Goal: Task Accomplishment & Management: Manage account settings

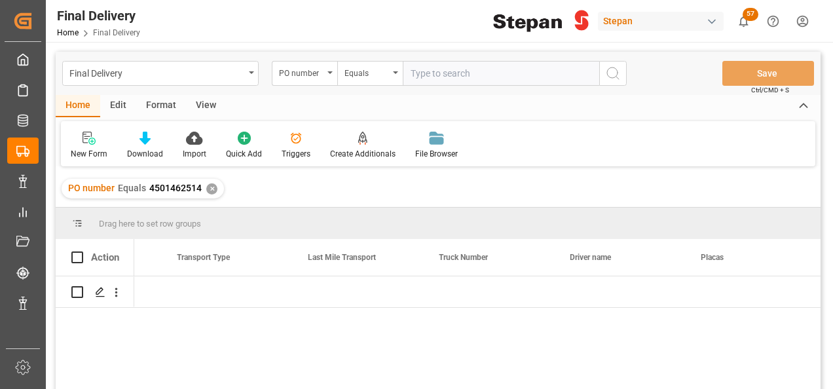
scroll to position [0, 2331]
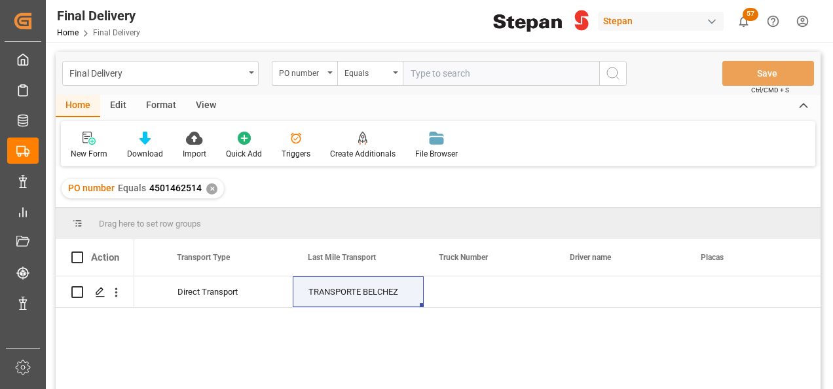
click at [210, 185] on div "✕" at bounding box center [211, 188] width 11 height 11
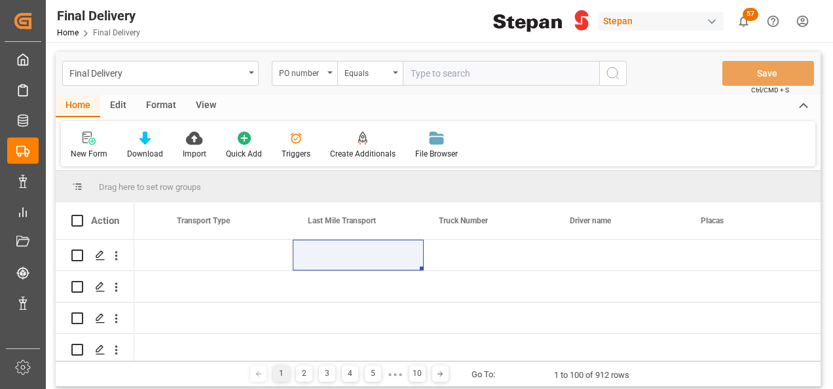
scroll to position [0, 2331]
click at [314, 67] on div "PO number" at bounding box center [301, 71] width 45 height 15
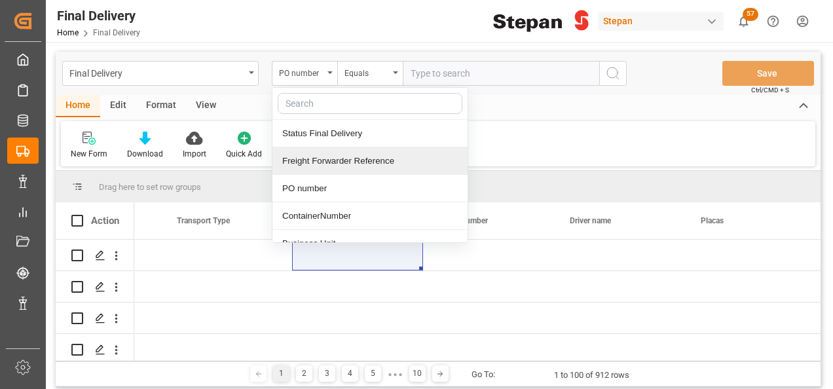
click at [297, 164] on div "Freight Forwarder Reference" at bounding box center [369, 161] width 195 height 28
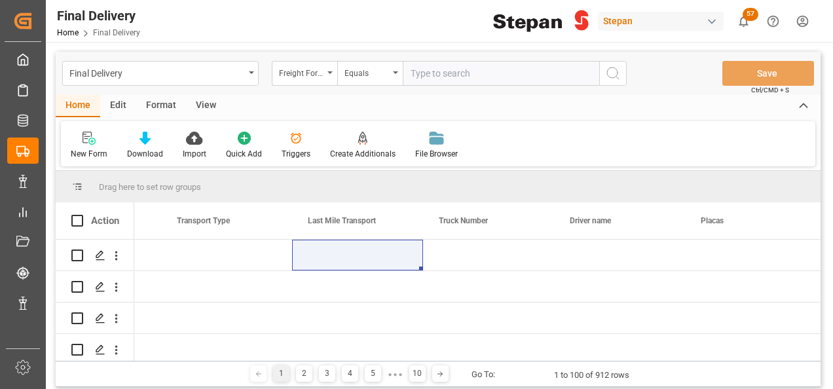
click at [447, 75] on input "text" at bounding box center [501, 73] width 197 height 25
paste input "250906900046"
type input "250906900046"
click at [612, 77] on icon "search button" at bounding box center [613, 74] width 16 height 16
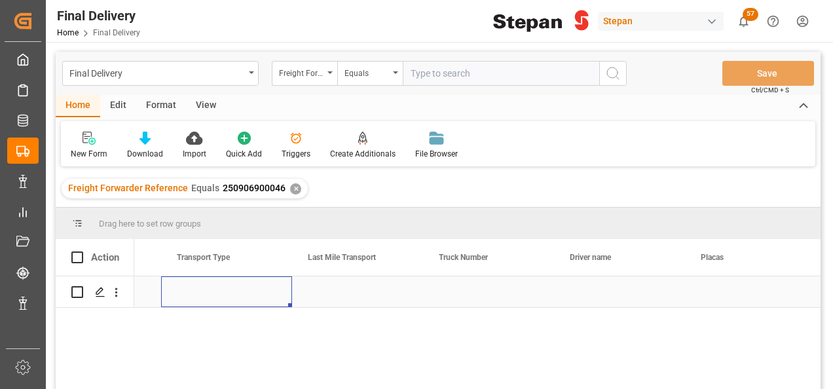
click at [240, 292] on div "Press SPACE to select this row." at bounding box center [226, 291] width 131 height 31
click at [97, 286] on div "Press SPACE to select this row." at bounding box center [100, 292] width 20 height 24
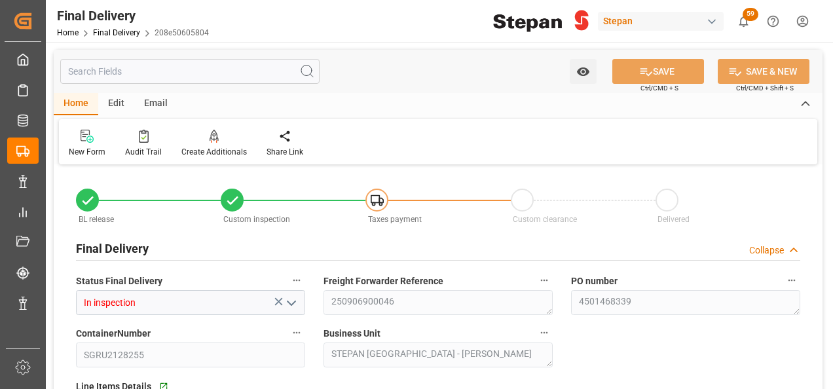
type input "[DATE]"
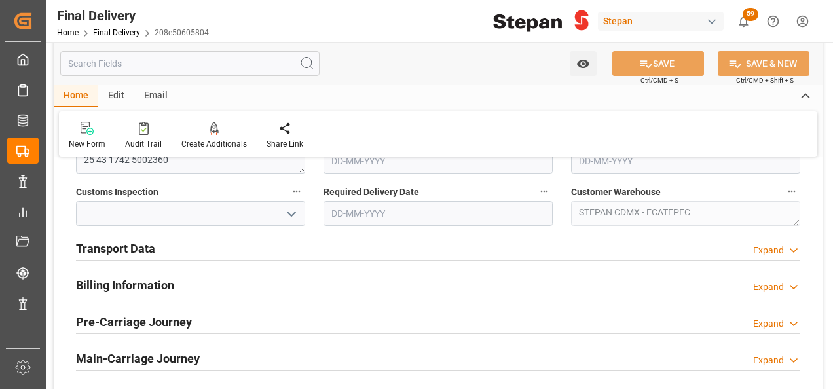
scroll to position [459, 0]
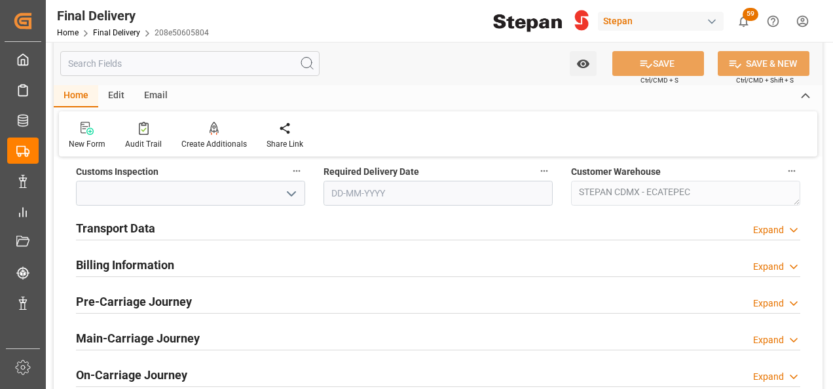
drag, startPoint x: 153, startPoint y: 263, endPoint x: 141, endPoint y: 259, distance: 13.1
click at [153, 263] on h2 "Billing Information" at bounding box center [125, 265] width 98 height 18
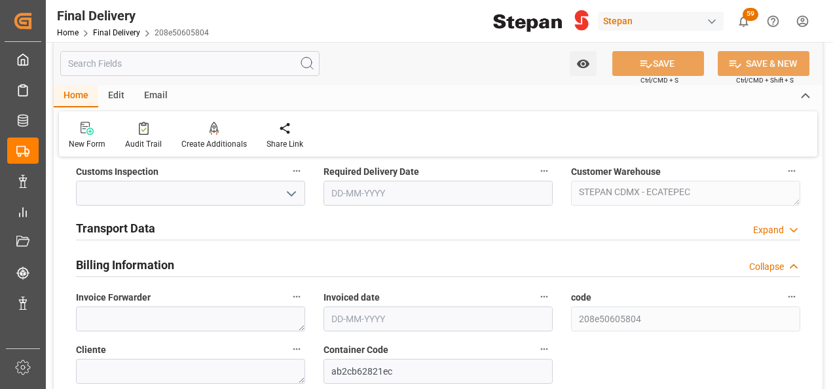
click at [132, 226] on h2 "Transport Data" at bounding box center [115, 228] width 79 height 18
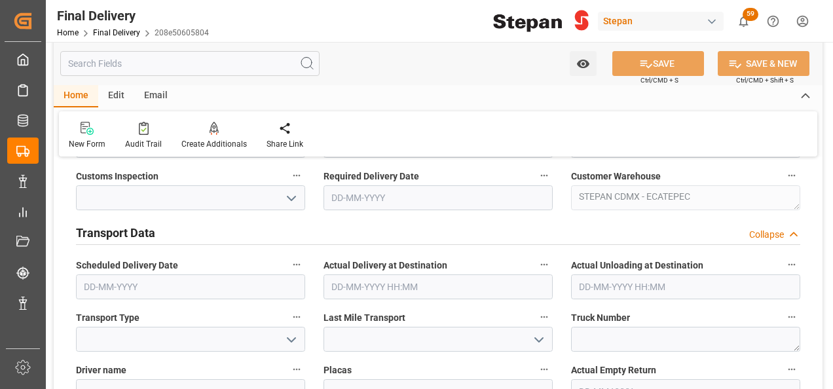
scroll to position [590, 0]
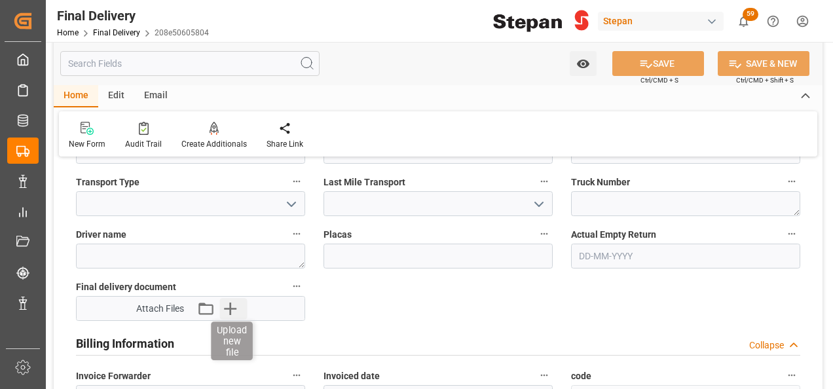
click at [236, 307] on icon "button" at bounding box center [230, 308] width 21 height 21
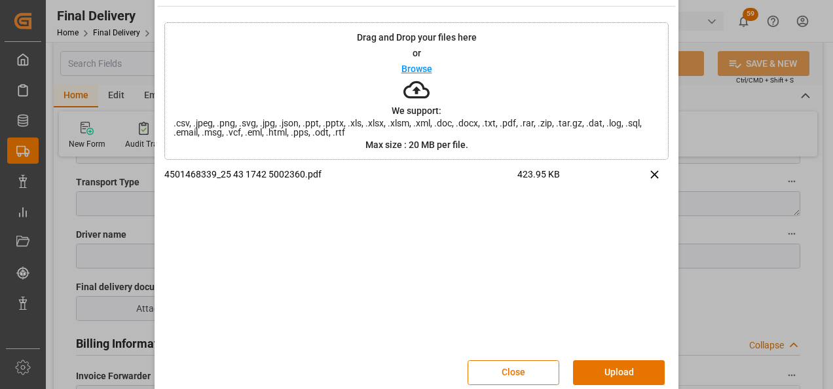
scroll to position [52, 0]
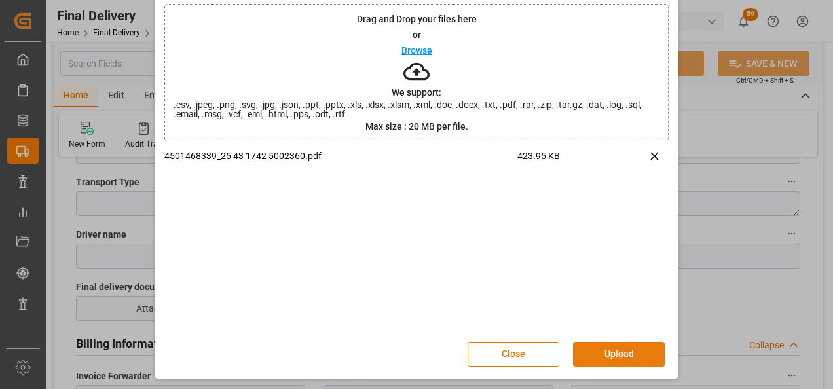
click at [614, 352] on button "Upload" at bounding box center [619, 354] width 92 height 25
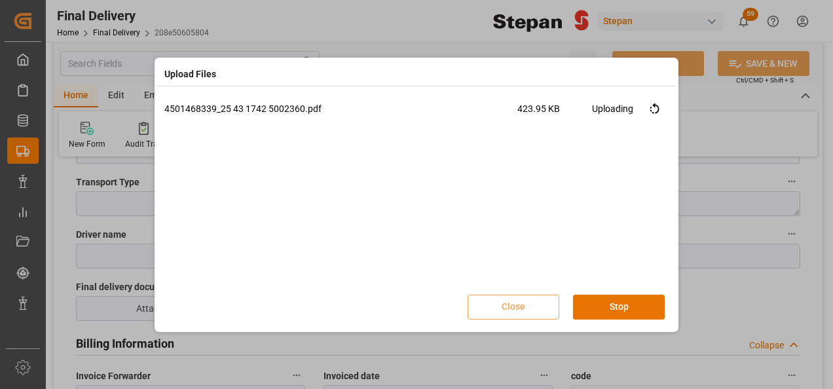
scroll to position [0, 0]
click at [596, 303] on button "Done" at bounding box center [619, 307] width 92 height 25
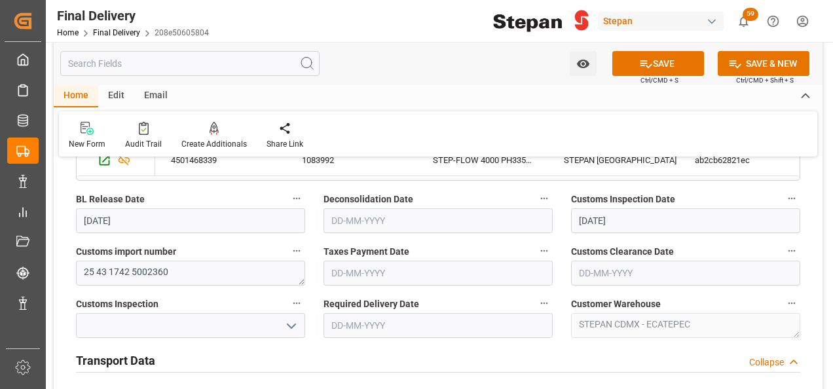
scroll to position [328, 0]
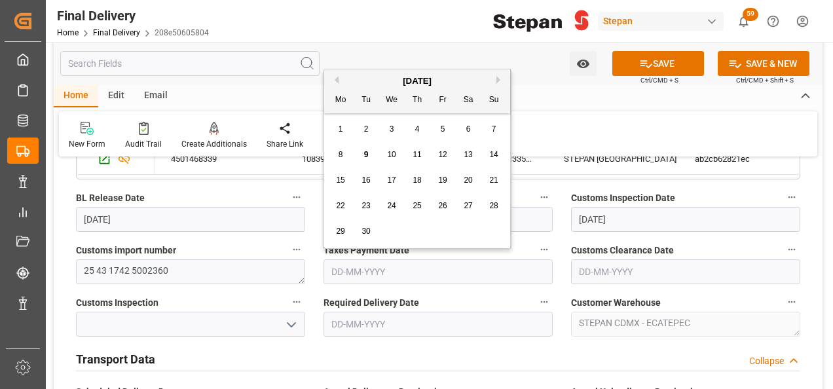
click at [362, 275] on input "text" at bounding box center [438, 271] width 229 height 25
click at [371, 77] on div "[DATE]" at bounding box center [417, 81] width 186 height 13
click at [364, 155] on span "9" at bounding box center [366, 154] width 5 height 9
type input "[DATE]"
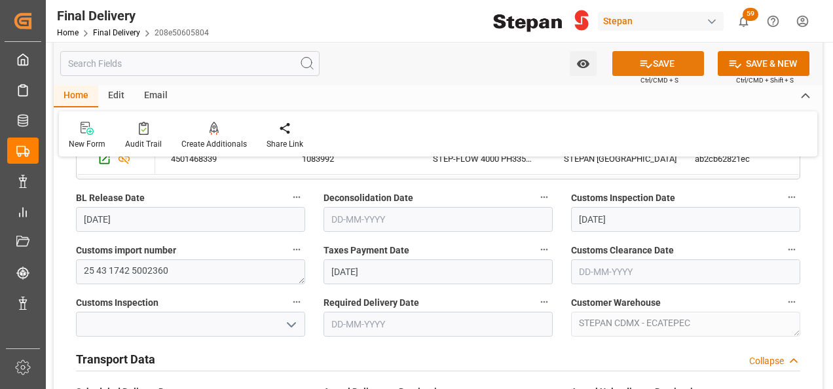
click at [652, 58] on button "SAVE" at bounding box center [658, 63] width 92 height 25
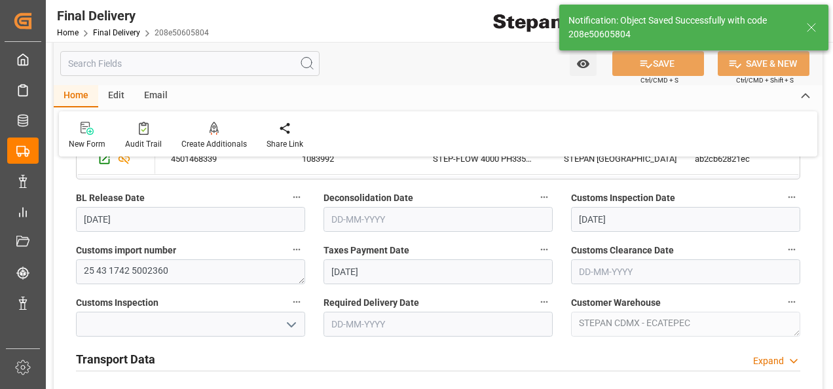
type input "Taxes paid"
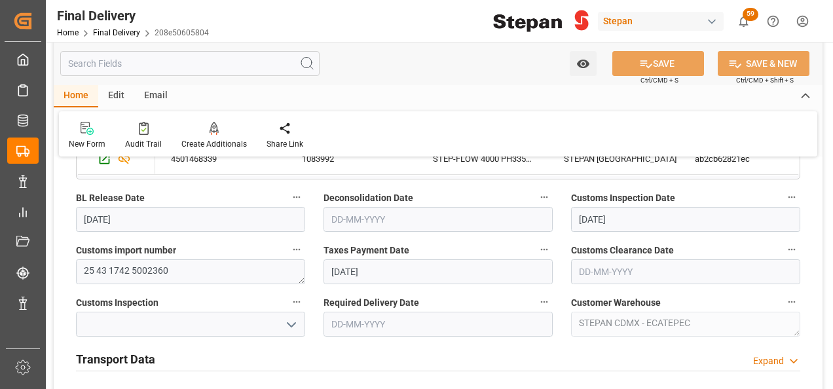
click at [595, 54] on div "Watch Option SAVE Ctrl/CMD + S SAVE & NEW Ctrl/CMD + Shift + S" at bounding box center [685, 63] width 250 height 25
click at [123, 34] on link "Final Delivery" at bounding box center [116, 32] width 47 height 9
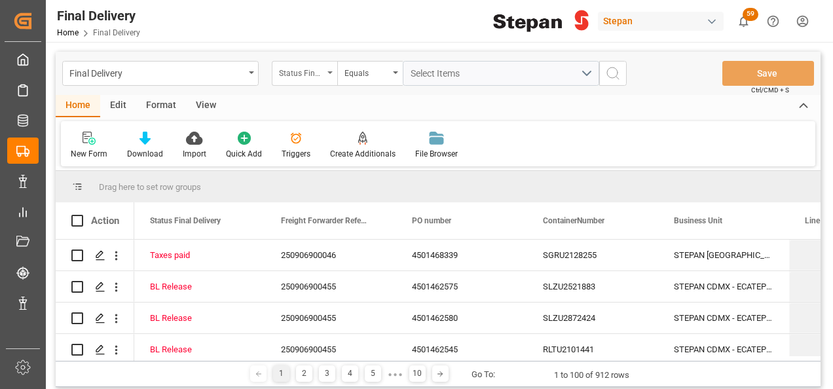
click at [333, 73] on div "Status Final Delivery" at bounding box center [305, 73] width 66 height 25
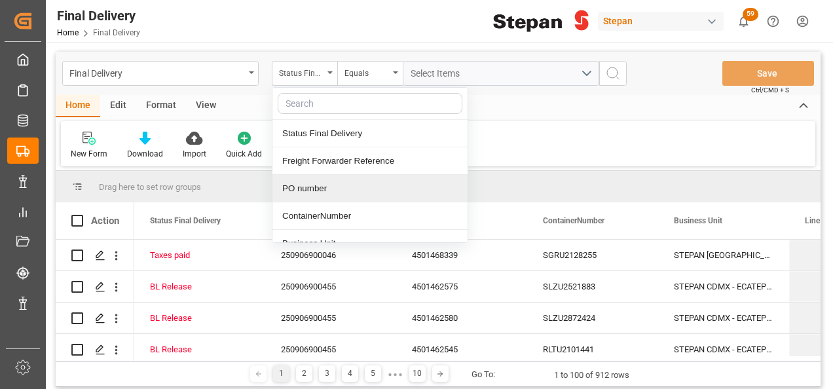
click at [296, 186] on div "PO number" at bounding box center [369, 189] width 195 height 28
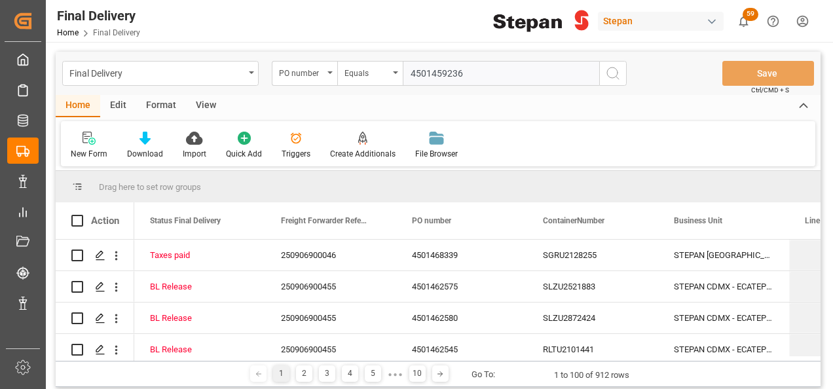
type input "4501459236"
click at [605, 72] on icon "search button" at bounding box center [613, 74] width 16 height 16
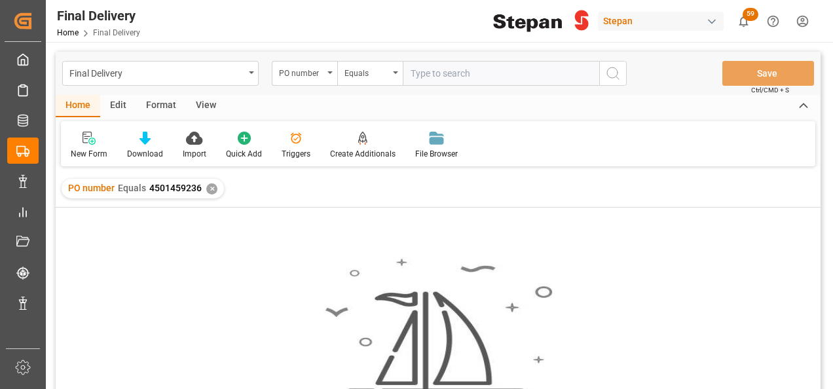
click at [210, 191] on div "✕" at bounding box center [211, 188] width 11 height 11
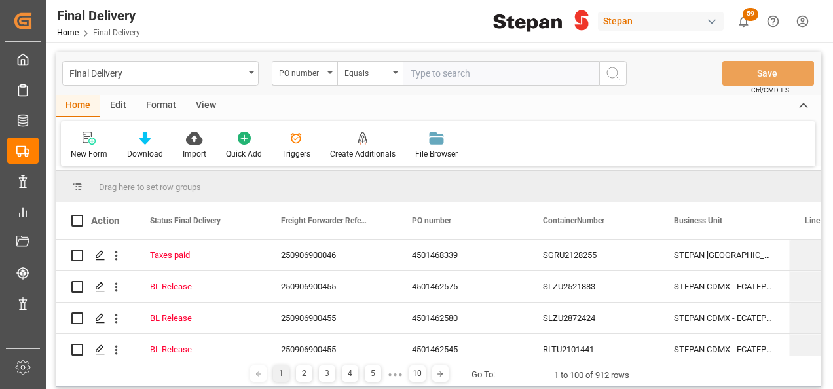
click at [432, 76] on input "text" at bounding box center [501, 73] width 197 height 25
paste input "4501459236"
click at [413, 68] on input "4501459236" at bounding box center [501, 73] width 197 height 25
type input "4501459236"
click at [611, 68] on icon "search button" at bounding box center [613, 74] width 16 height 16
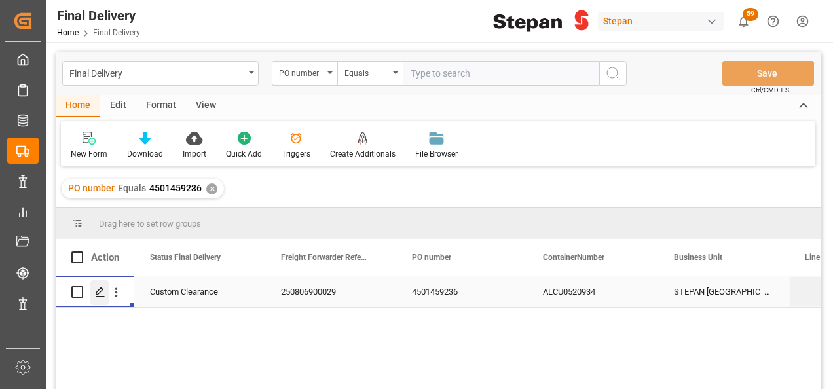
click at [96, 293] on polygon "Press SPACE to select this row." at bounding box center [99, 291] width 7 height 7
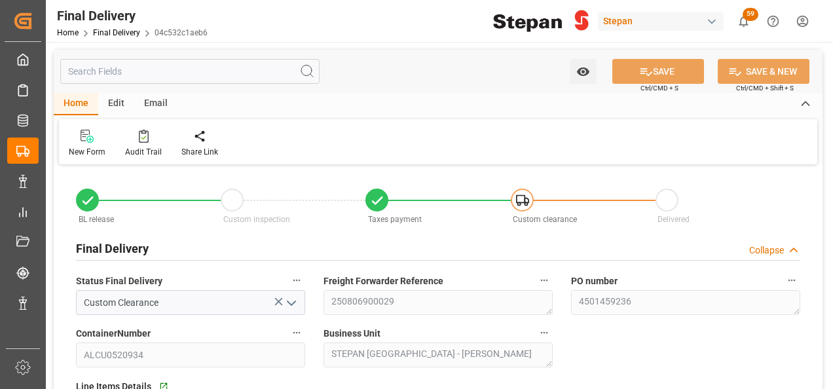
type input "[DATE]"
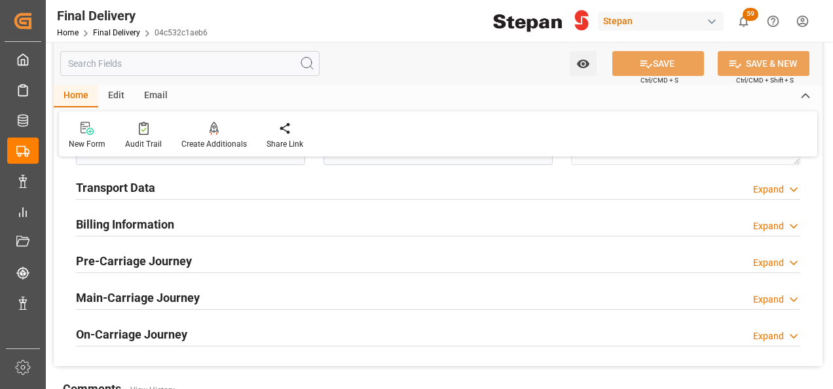
scroll to position [459, 0]
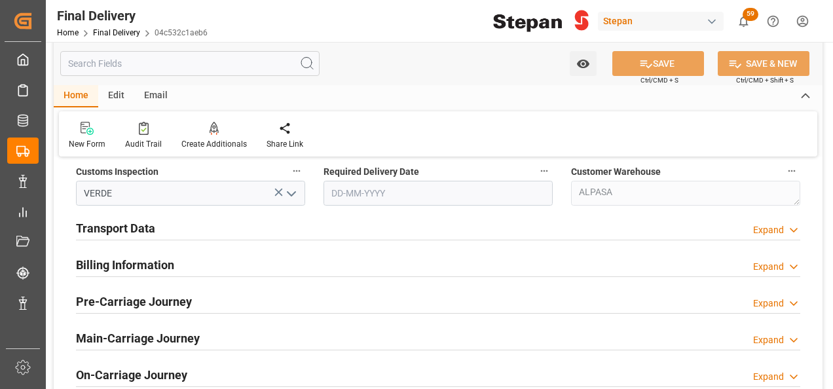
click at [782, 224] on div "Expand" at bounding box center [768, 230] width 31 height 14
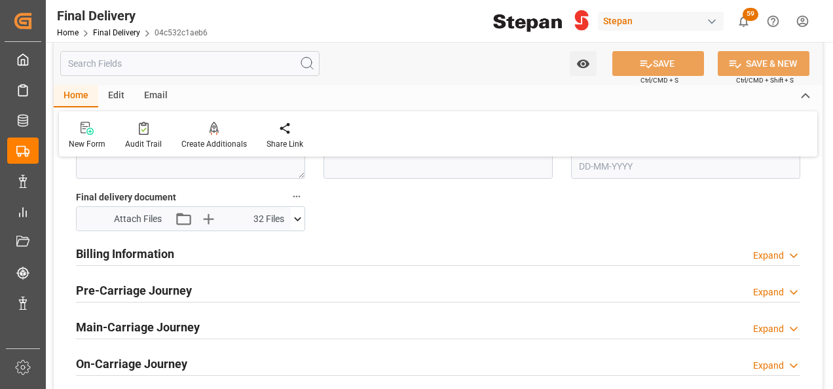
scroll to position [721, 0]
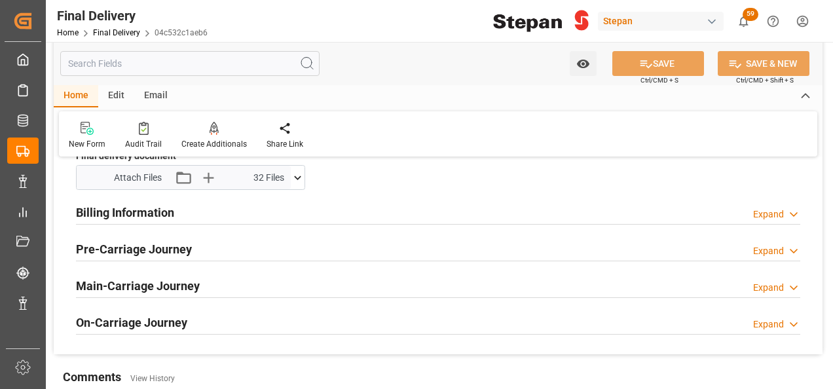
click at [135, 208] on h2 "Billing Information" at bounding box center [125, 213] width 98 height 18
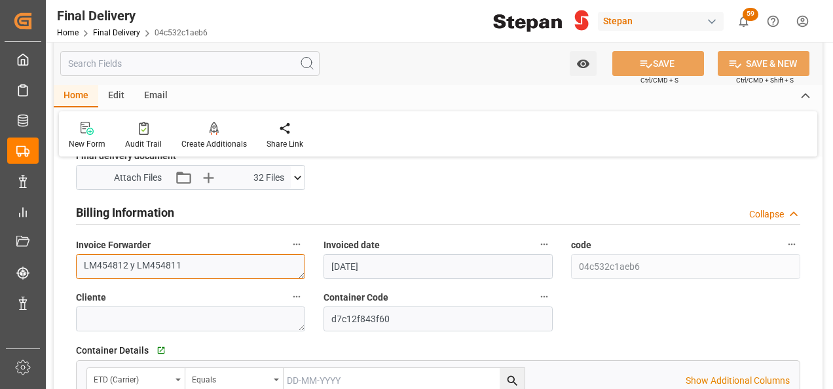
click at [189, 259] on textarea "LM454812 y LM454811" at bounding box center [190, 266] width 229 height 25
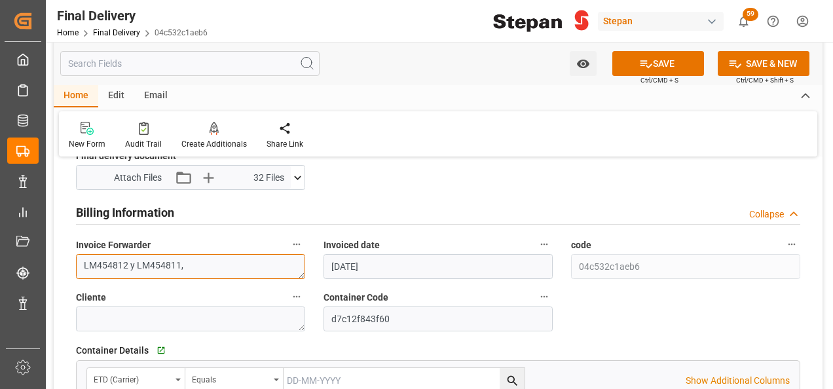
paste textarea "LM455270"
type textarea "LM454812 y LM454811, LM455270"
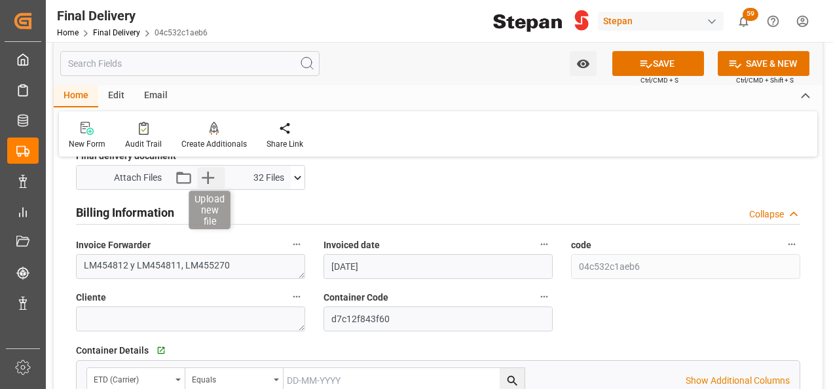
click at [206, 172] on icon "button" at bounding box center [208, 177] width 21 height 21
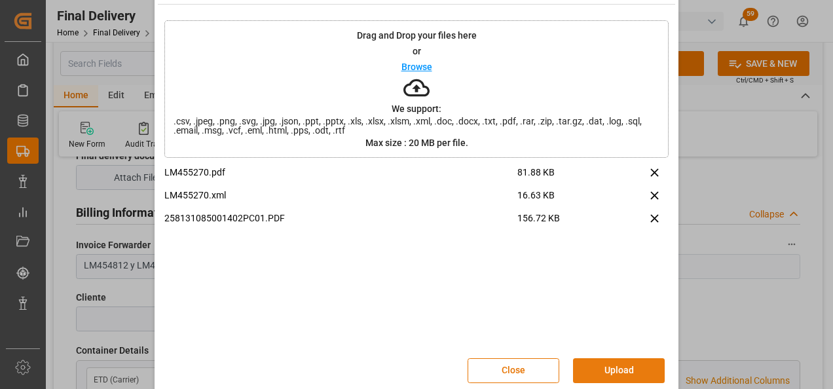
scroll to position [52, 0]
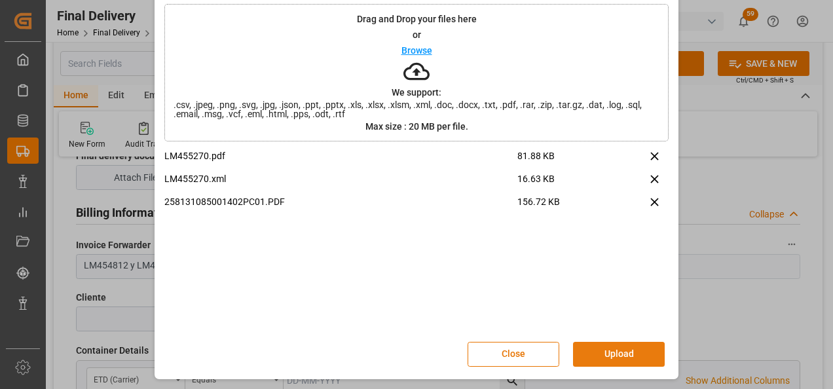
click at [589, 347] on button "Upload" at bounding box center [619, 354] width 92 height 25
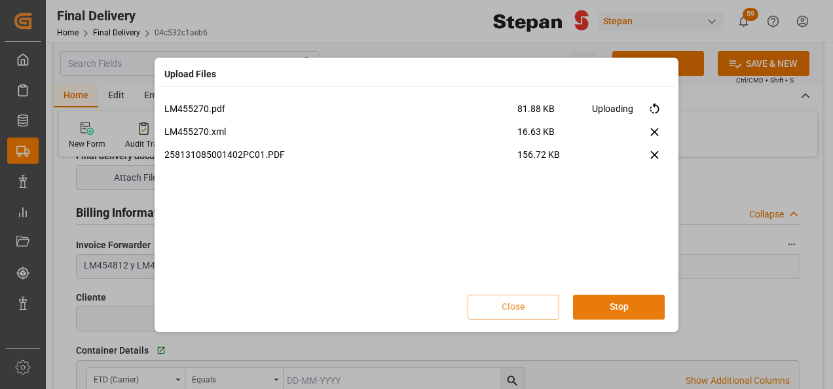
scroll to position [0, 0]
click at [622, 310] on button "Done" at bounding box center [619, 307] width 92 height 25
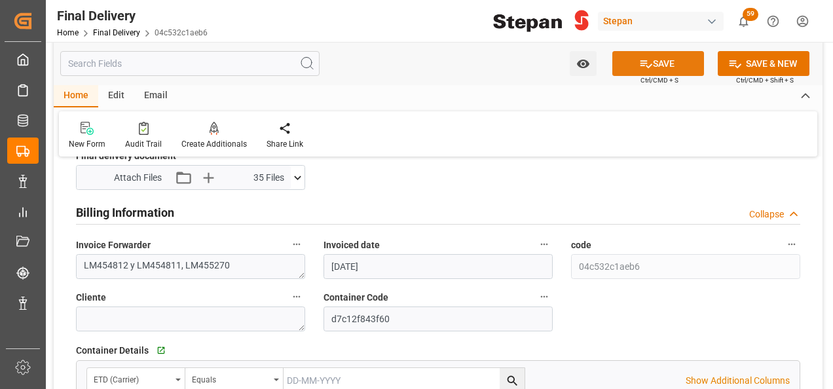
click at [666, 67] on button "SAVE" at bounding box center [658, 63] width 92 height 25
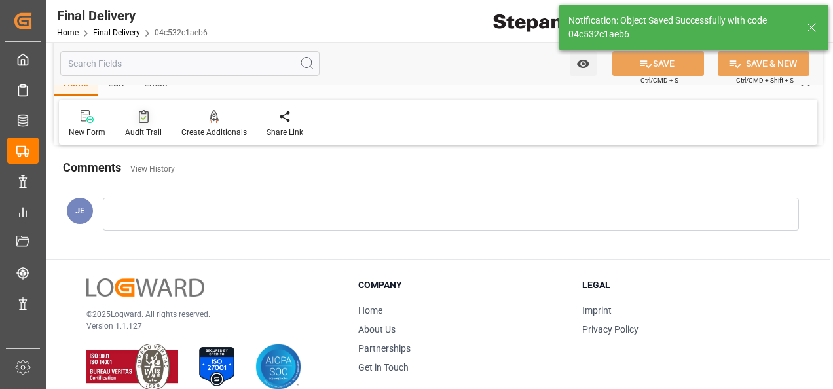
scroll to position [511, 0]
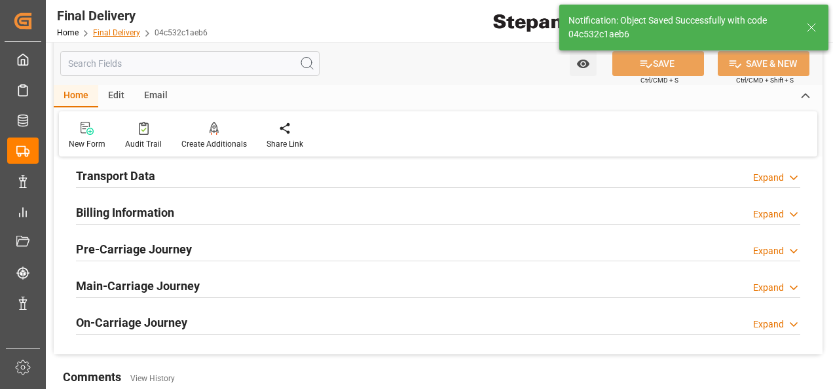
click at [117, 35] on link "Final Delivery" at bounding box center [116, 32] width 47 height 9
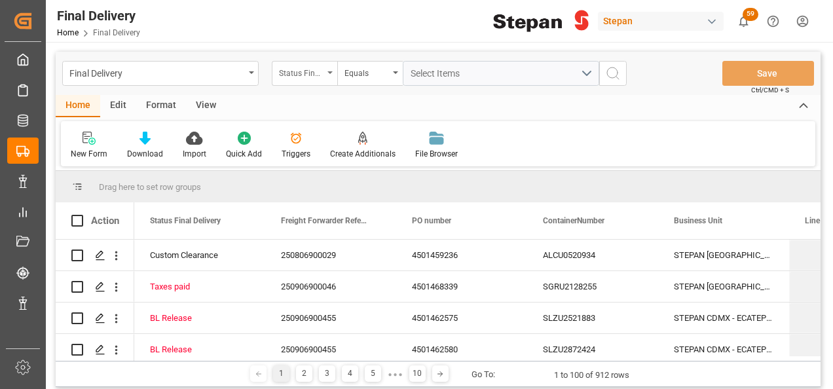
click at [329, 75] on div "Status Final Delivery" at bounding box center [305, 73] width 66 height 25
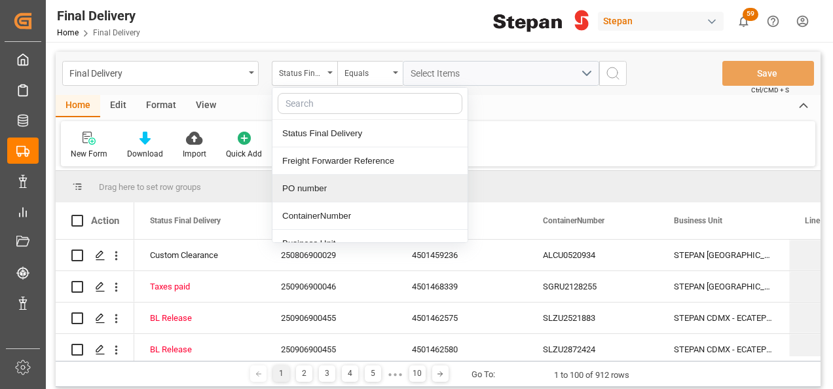
click at [310, 187] on div "PO number" at bounding box center [369, 189] width 195 height 28
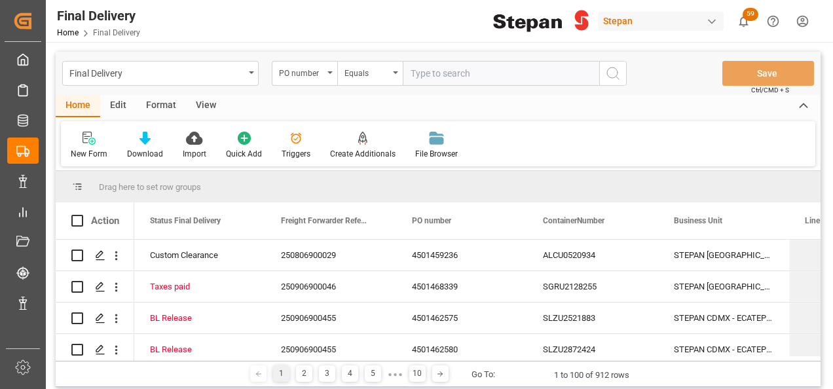
click at [419, 75] on input "text" at bounding box center [501, 73] width 197 height 25
type input "4501459450"
click at [613, 74] on icon "search button" at bounding box center [613, 74] width 16 height 16
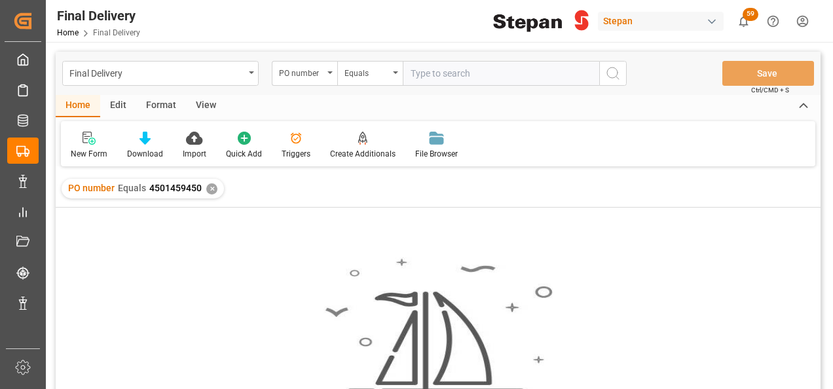
click at [210, 186] on div "✕" at bounding box center [211, 188] width 11 height 11
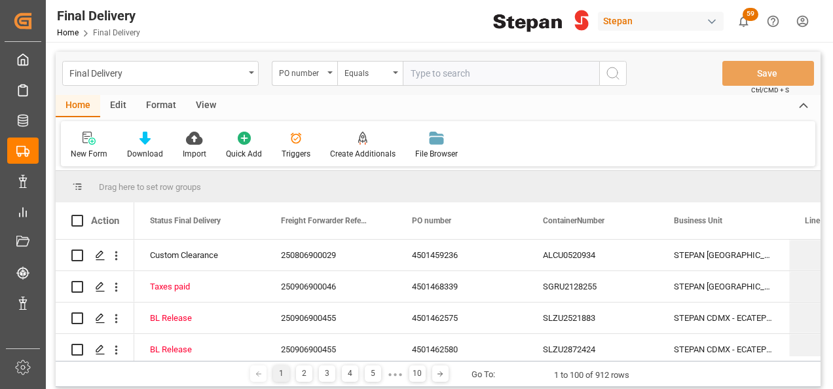
click at [431, 76] on input "text" at bounding box center [501, 73] width 197 height 25
paste input "4501459450"
click at [411, 68] on input "4501459450" at bounding box center [501, 73] width 197 height 25
click at [477, 75] on input "4501459450" at bounding box center [501, 73] width 197 height 25
type input "4501459450"
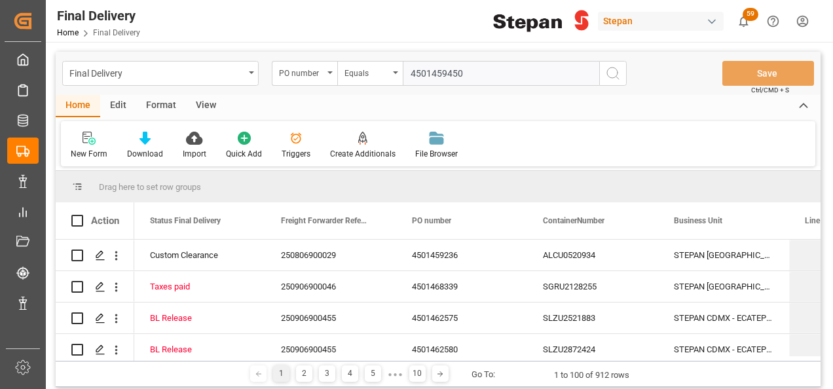
click at [607, 75] on icon "search button" at bounding box center [613, 74] width 16 height 16
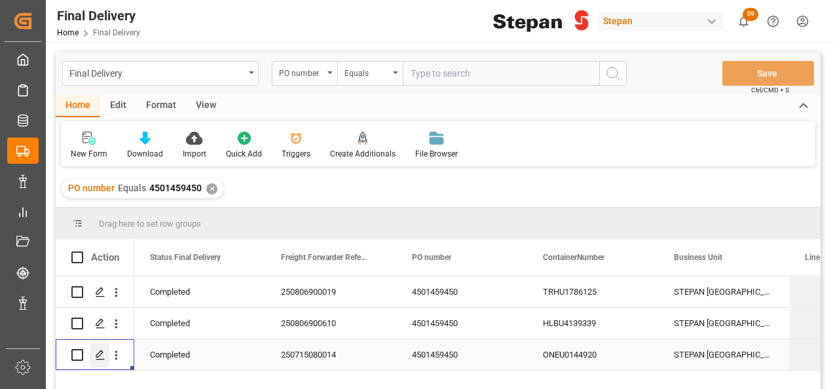
click at [99, 354] on icon "Press SPACE to select this row." at bounding box center [100, 355] width 10 height 10
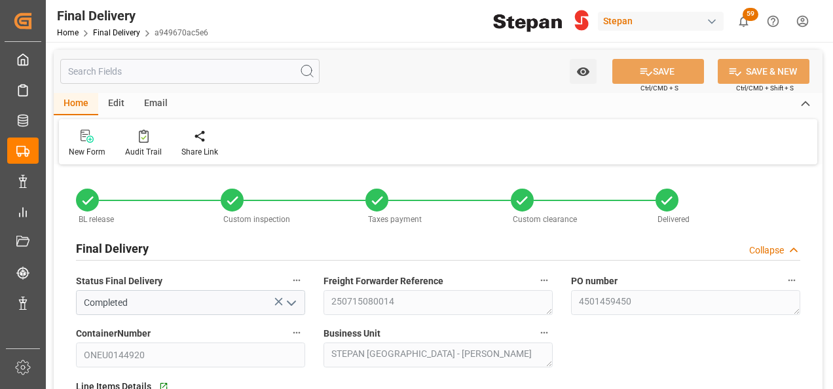
type input "[DATE]"
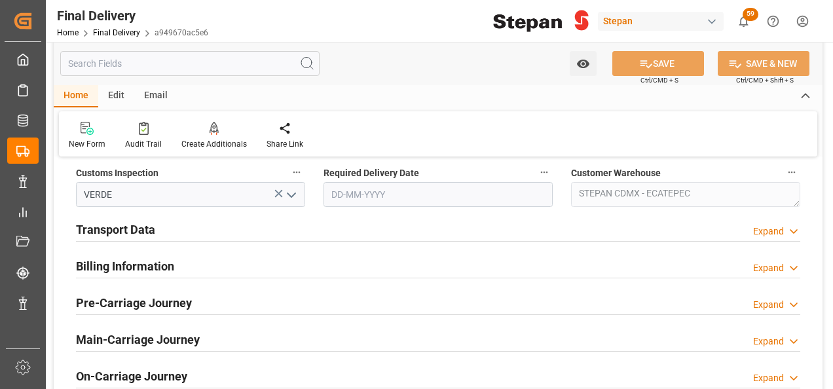
scroll to position [459, 0]
click at [155, 265] on h2 "Billing Information" at bounding box center [125, 265] width 98 height 18
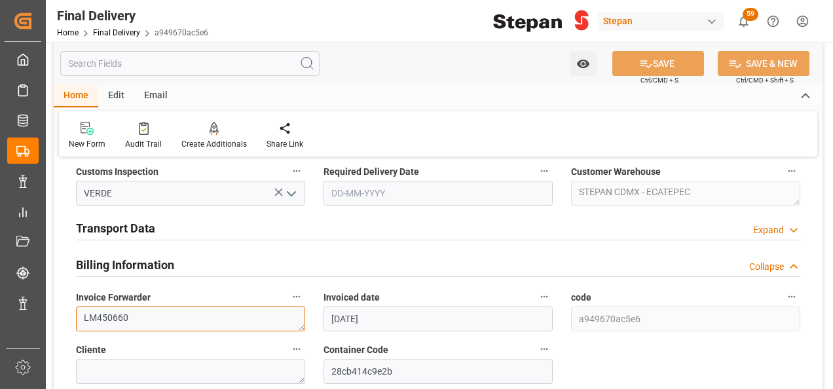
click at [161, 308] on textarea "LM450660" at bounding box center [190, 319] width 229 height 25
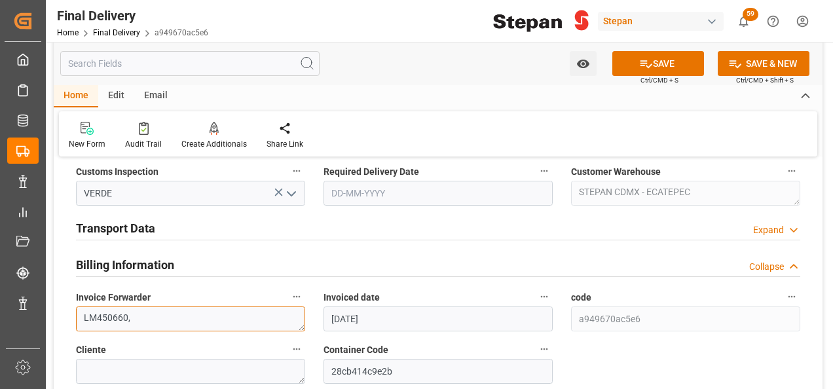
paste textarea "LM455234"
type textarea "LM450660,LM455234"
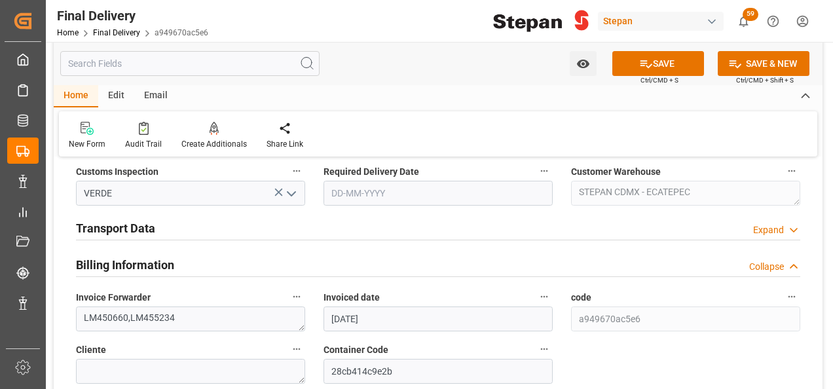
click at [136, 232] on h2 "Transport Data" at bounding box center [115, 228] width 79 height 18
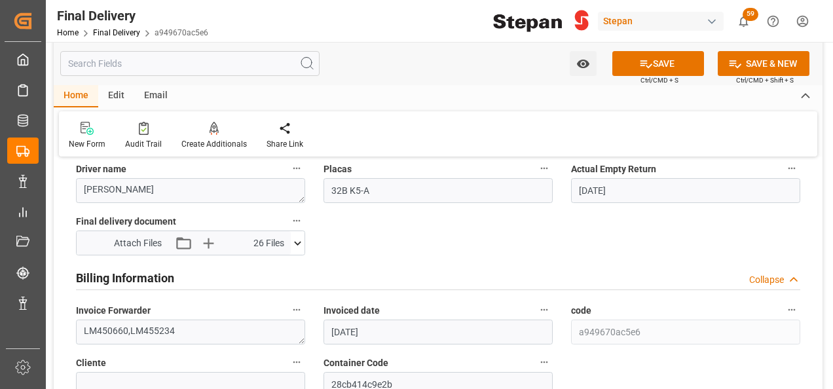
scroll to position [590, 0]
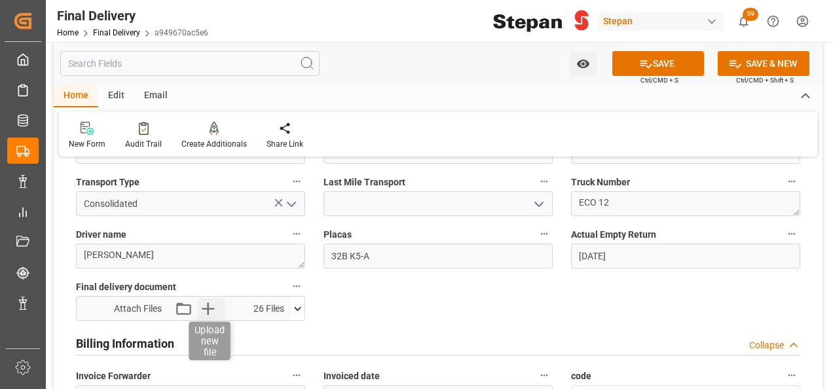
click at [214, 312] on icon "button" at bounding box center [208, 308] width 21 height 21
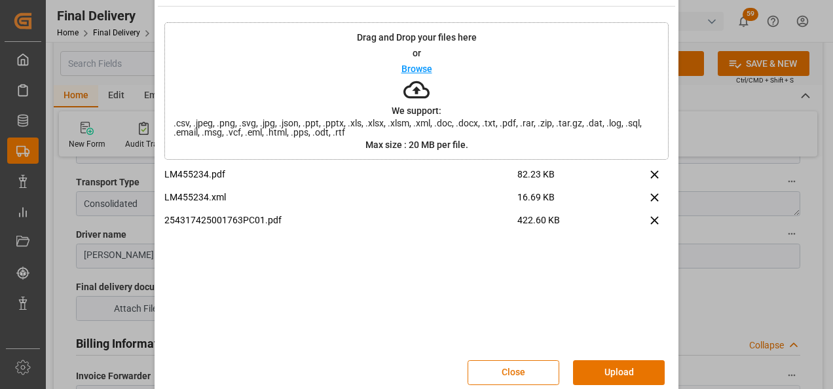
scroll to position [52, 0]
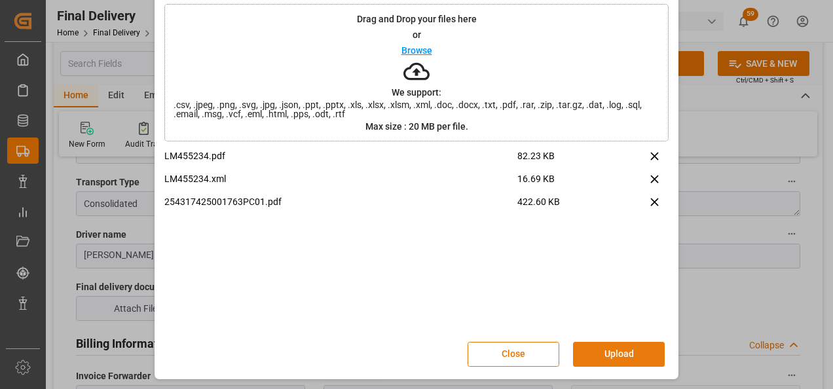
click at [609, 355] on button "Upload" at bounding box center [619, 354] width 92 height 25
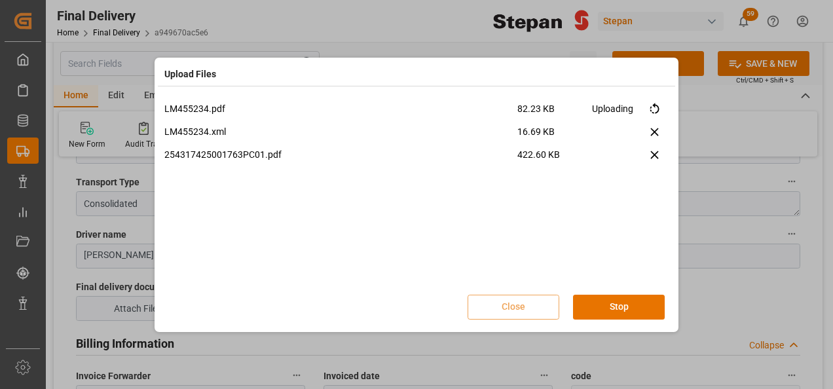
scroll to position [0, 0]
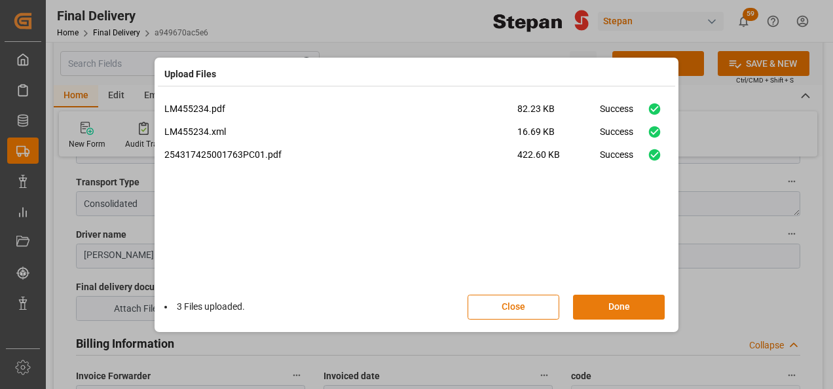
click at [597, 308] on button "Done" at bounding box center [619, 307] width 92 height 25
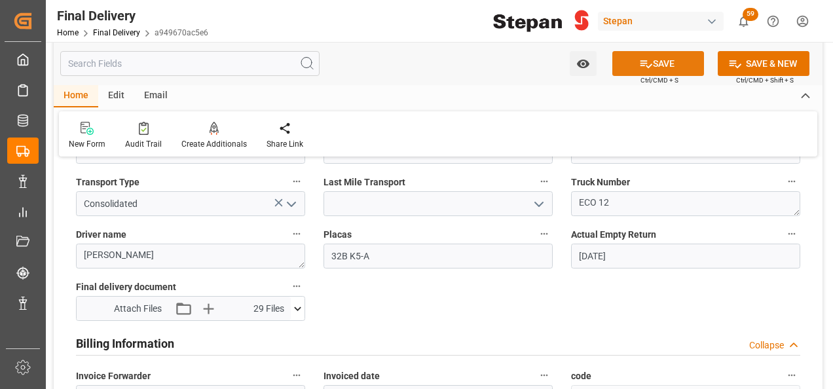
click at [641, 60] on icon at bounding box center [646, 64] width 14 height 14
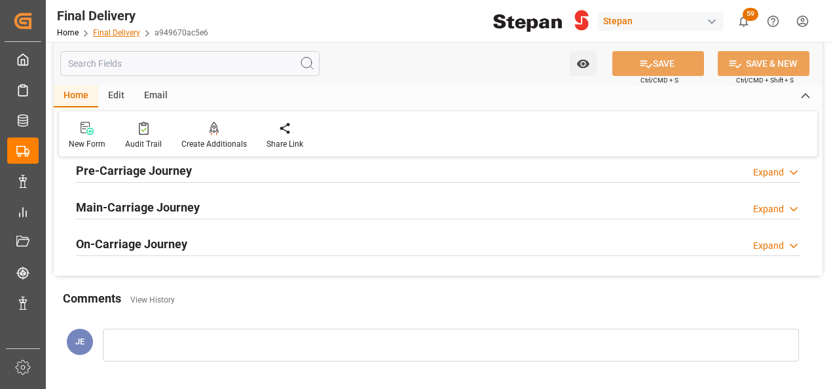
click at [117, 35] on link "Final Delivery" at bounding box center [116, 32] width 47 height 9
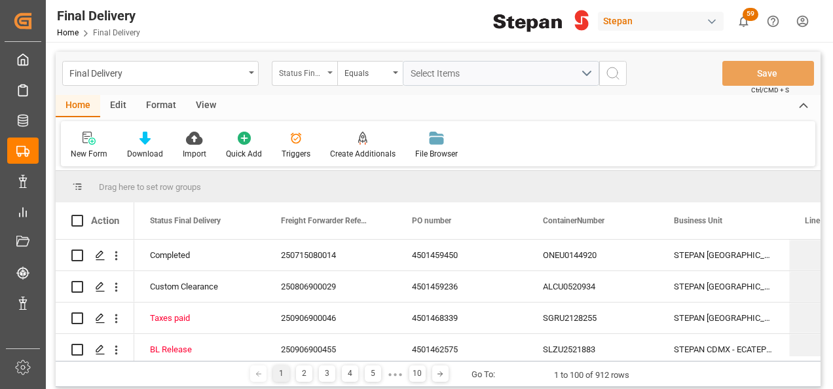
click at [330, 71] on icon "open menu" at bounding box center [330, 72] width 5 height 3
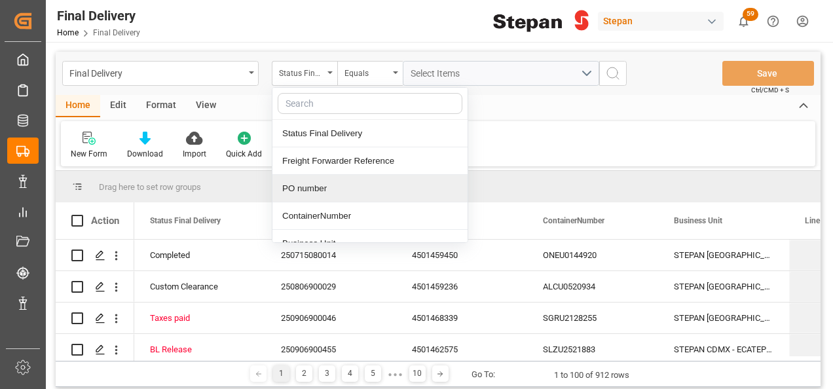
click at [307, 190] on div "PO number" at bounding box center [369, 189] width 195 height 28
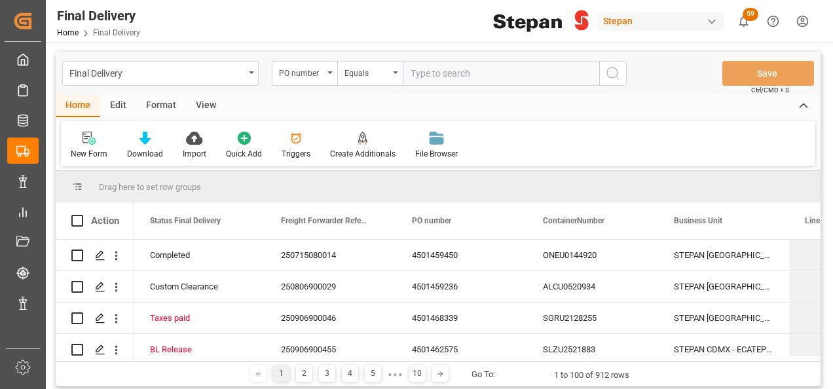
click at [438, 72] on input "text" at bounding box center [501, 73] width 197 height 25
type input "4540129786"
click at [626, 75] on button "search button" at bounding box center [613, 73] width 28 height 25
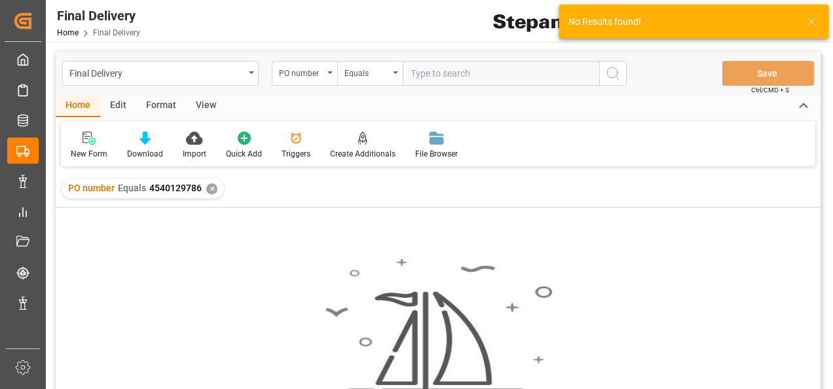
click at [210, 194] on div "✕" at bounding box center [211, 188] width 11 height 11
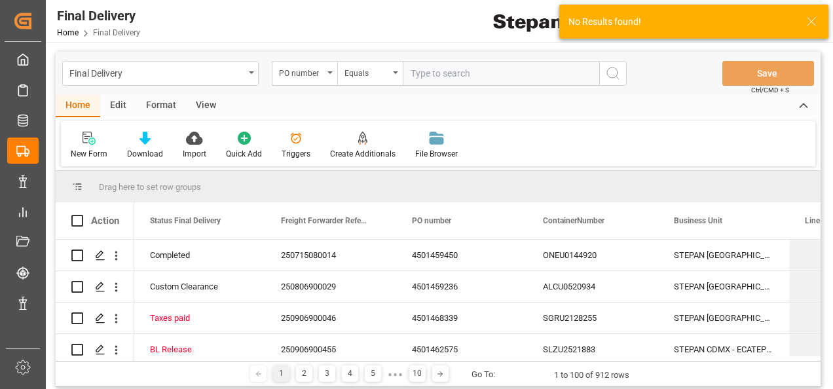
click at [411, 73] on input "text" at bounding box center [501, 73] width 197 height 25
paste input "4540129786"
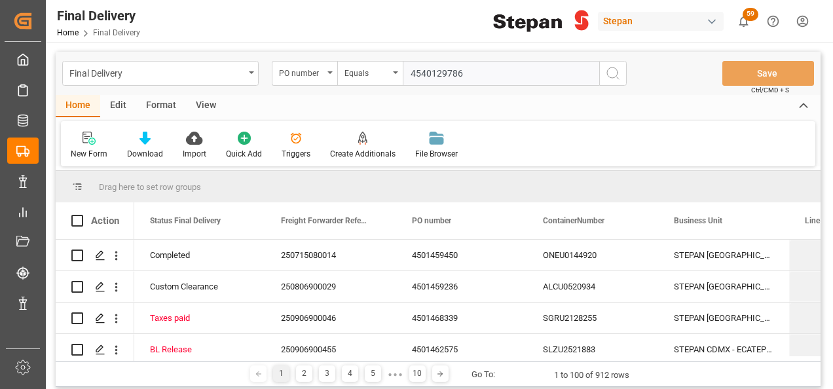
click at [411, 73] on input "4540129786" at bounding box center [501, 73] width 197 height 25
type input "4540129786"
click at [617, 69] on icon "search button" at bounding box center [613, 74] width 16 height 16
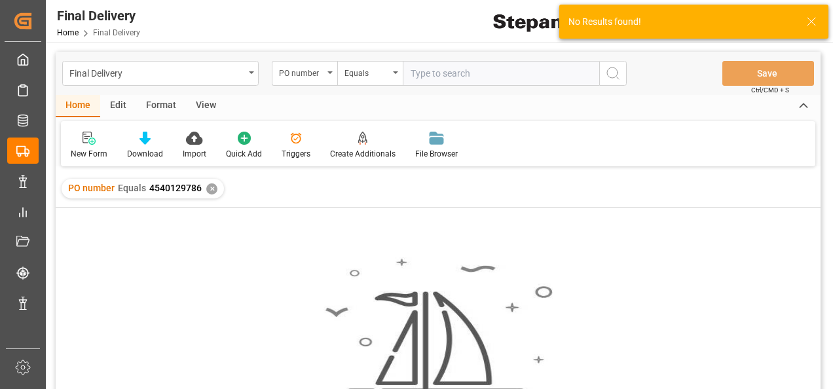
click at [208, 188] on div "✕" at bounding box center [211, 188] width 11 height 11
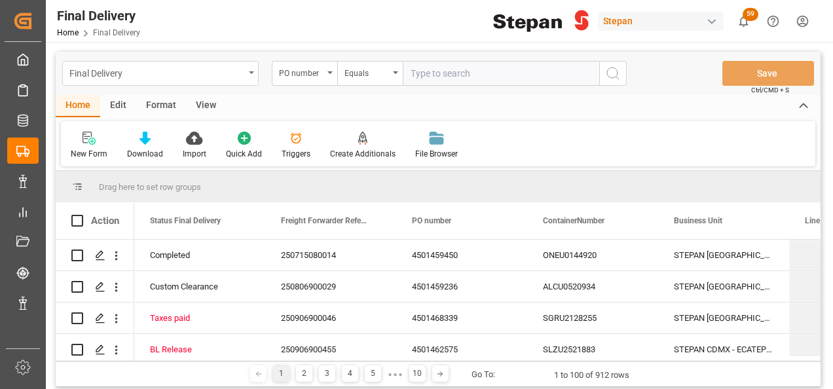
click at [248, 69] on div "Final Delivery" at bounding box center [160, 73] width 197 height 25
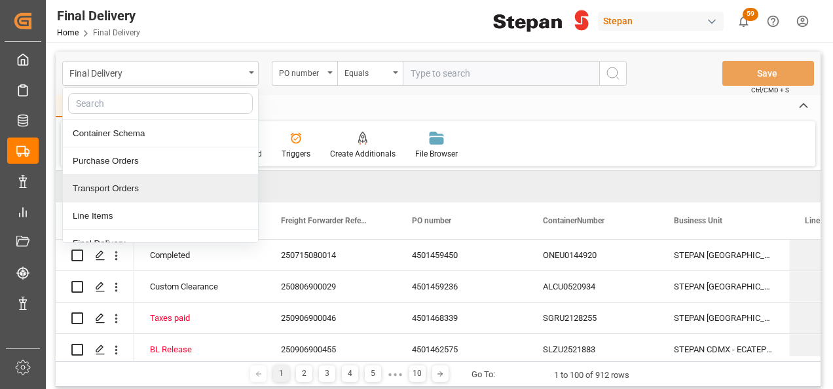
drag, startPoint x: 92, startPoint y: 204, endPoint x: 101, endPoint y: 179, distance: 26.9
click at [101, 179] on div "Container Schema Purchase Orders Transport Orders Line Items Final Delivery Add…" at bounding box center [160, 165] width 197 height 156
click at [99, 196] on div "Transport Orders" at bounding box center [160, 189] width 195 height 28
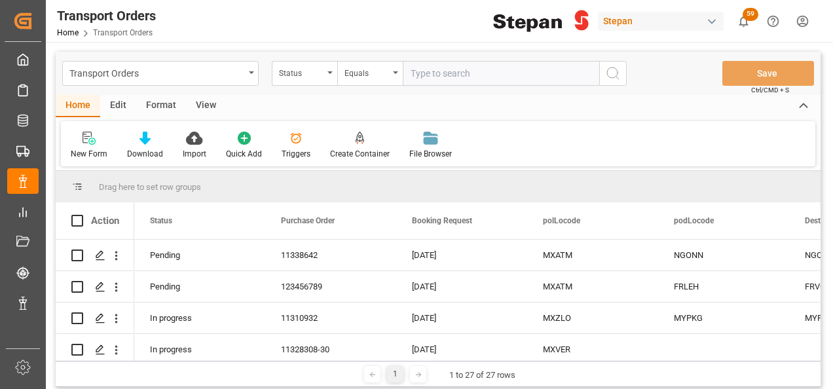
click at [428, 67] on input "text" at bounding box center [501, 73] width 197 height 25
click at [328, 67] on div "Status" at bounding box center [305, 73] width 66 height 25
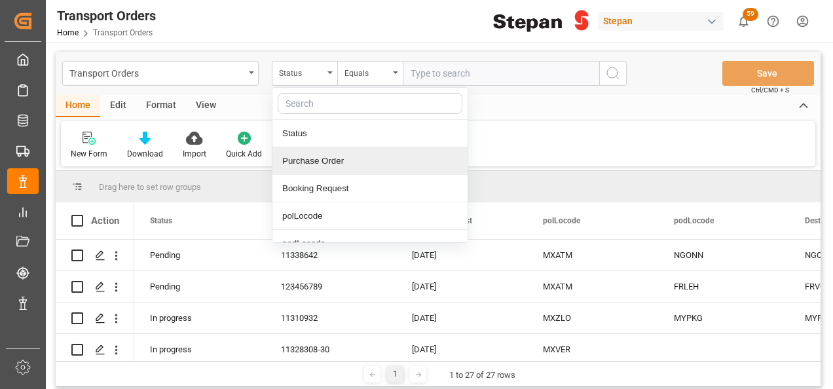
click at [316, 155] on div "Purchase Order" at bounding box center [369, 161] width 195 height 28
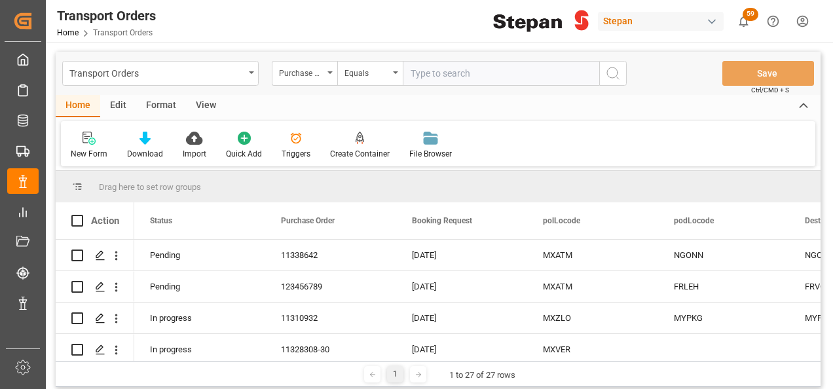
click at [426, 73] on input "text" at bounding box center [501, 73] width 197 height 25
paste input "4540129786"
type input "4540129786"
click at [616, 71] on icon "search button" at bounding box center [613, 74] width 16 height 16
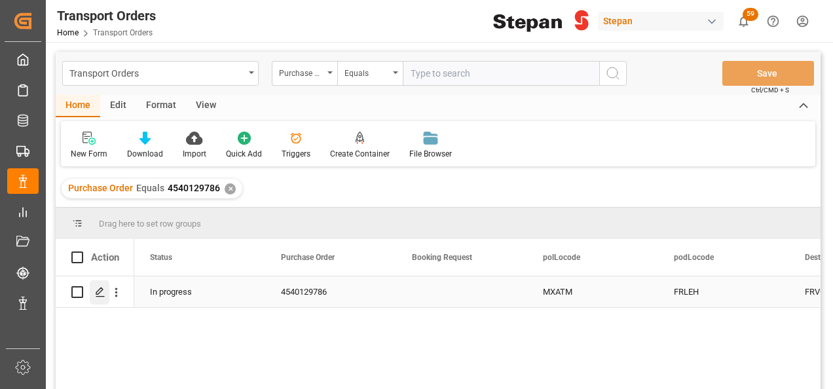
click at [98, 292] on icon "Press SPACE to select this row." at bounding box center [100, 292] width 10 height 10
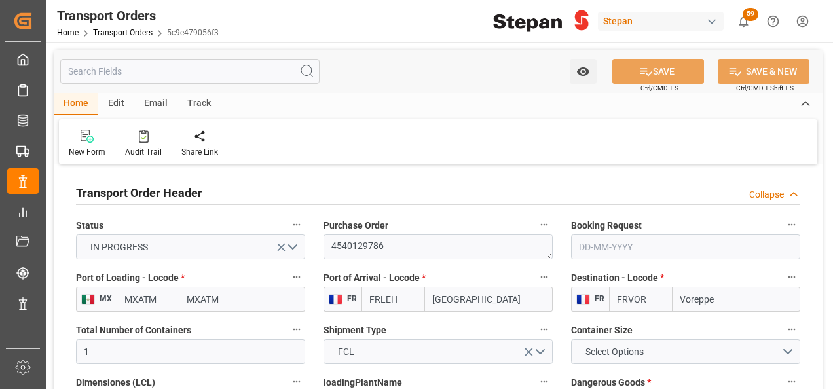
type input "MXATM"
type input "FRLEH"
type input "FRVOR"
type input "1"
type input "[DATE]"
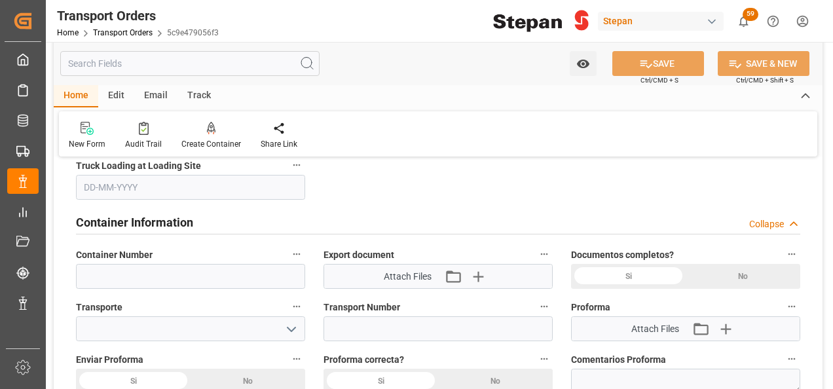
scroll to position [1310, 0]
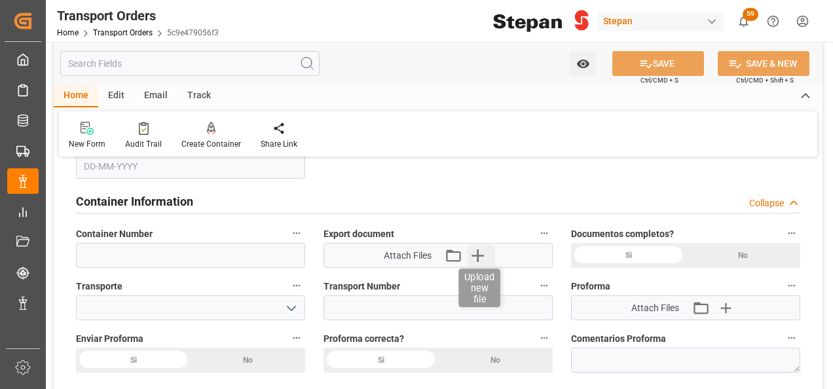
click at [477, 252] on icon "button" at bounding box center [478, 255] width 21 height 21
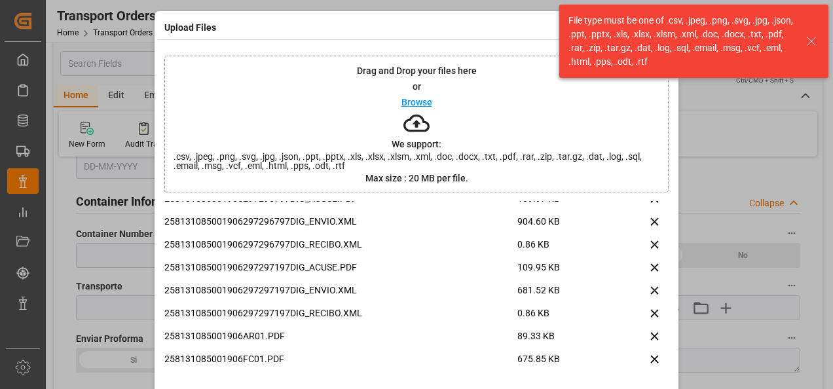
scroll to position [52, 0]
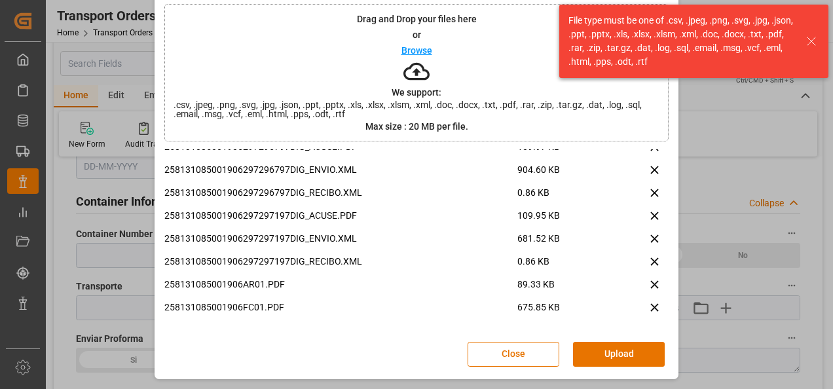
click at [598, 350] on button "Upload" at bounding box center [619, 354] width 92 height 25
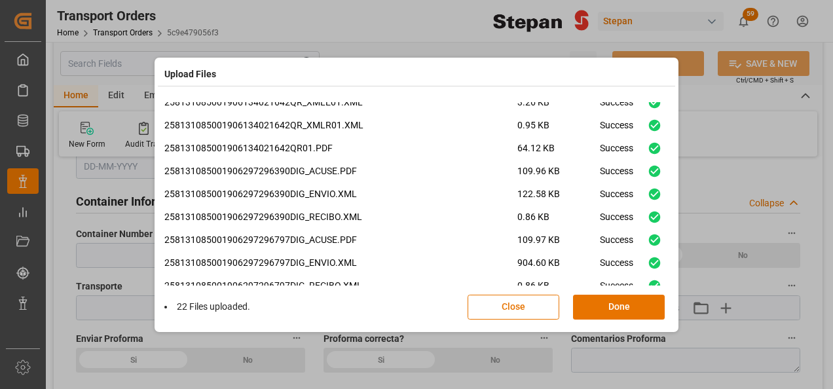
scroll to position [330, 0]
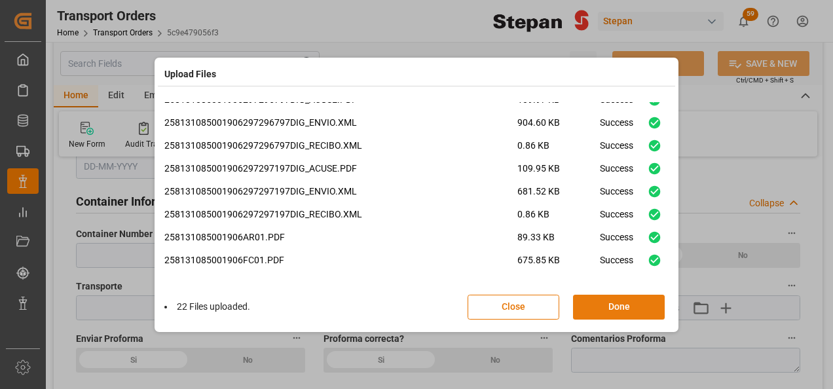
click at [612, 307] on button "Done" at bounding box center [619, 307] width 92 height 25
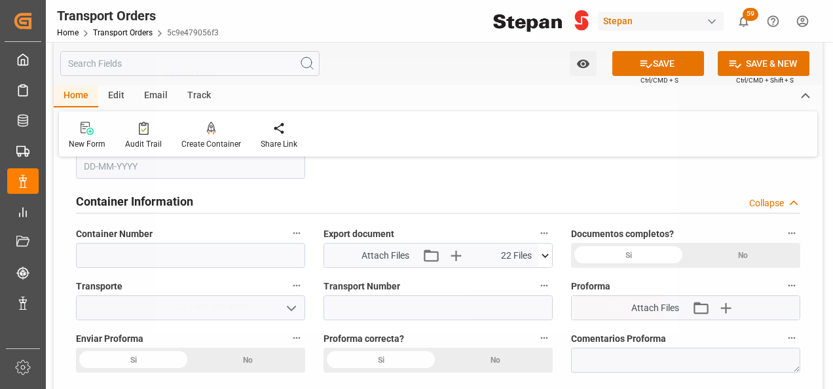
scroll to position [0, 0]
click at [663, 62] on button "SAVE" at bounding box center [658, 63] width 92 height 25
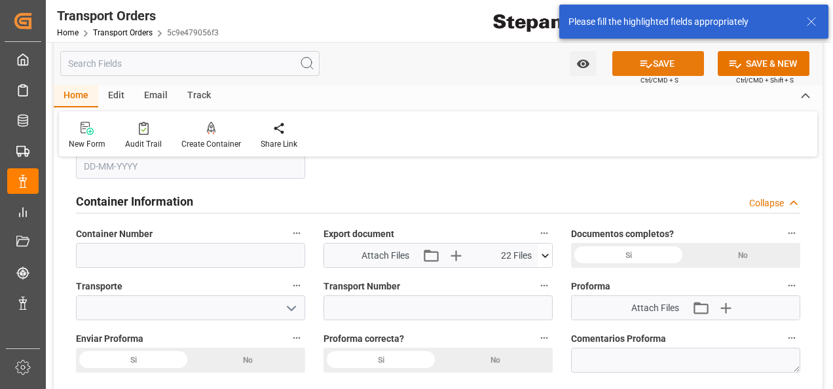
click at [663, 62] on button "SAVE" at bounding box center [658, 63] width 92 height 25
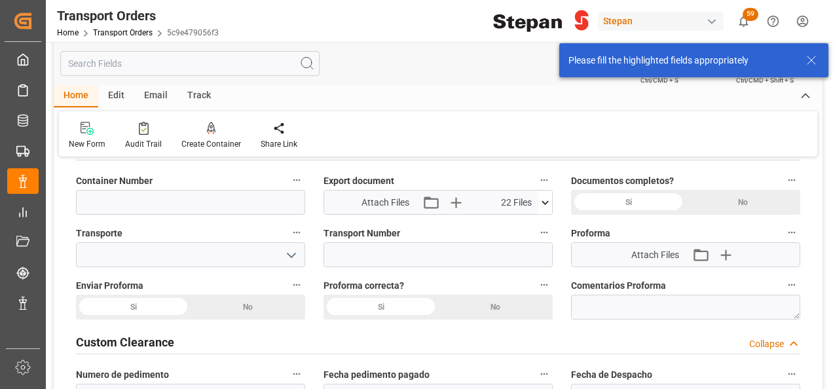
scroll to position [1376, 0]
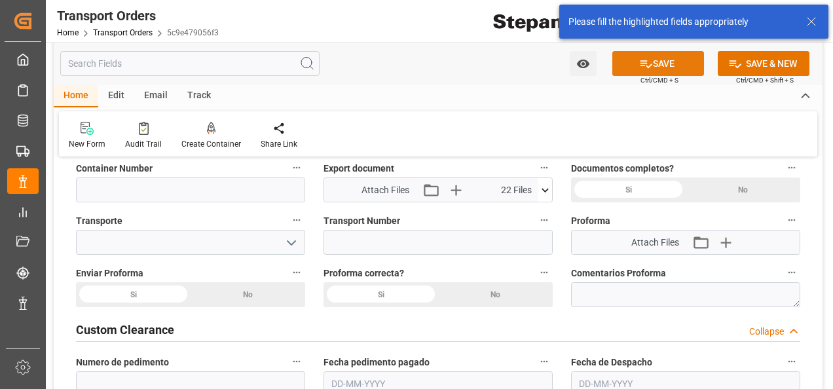
click at [658, 62] on button "SAVE" at bounding box center [658, 63] width 92 height 25
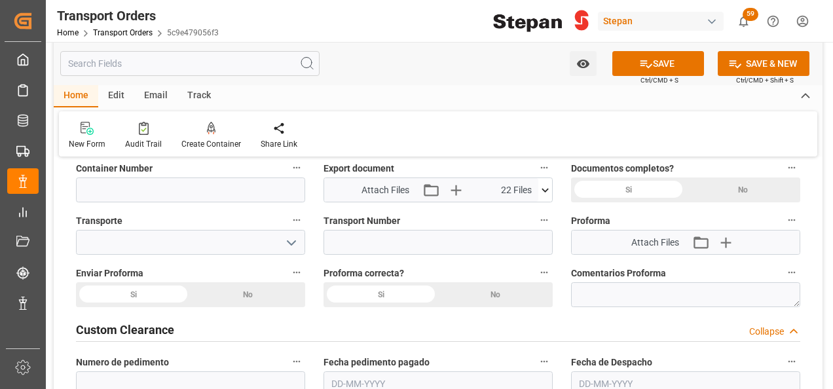
click at [542, 189] on icon at bounding box center [545, 190] width 14 height 14
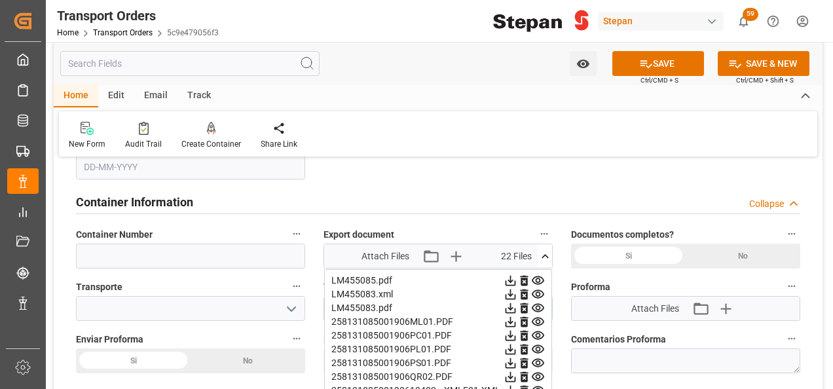
scroll to position [1310, 0]
click at [525, 279] on icon at bounding box center [524, 280] width 14 height 14
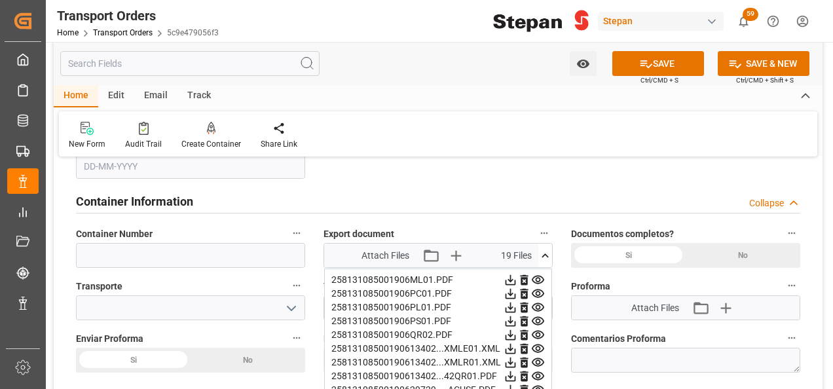
click at [525, 279] on icon at bounding box center [524, 280] width 14 height 14
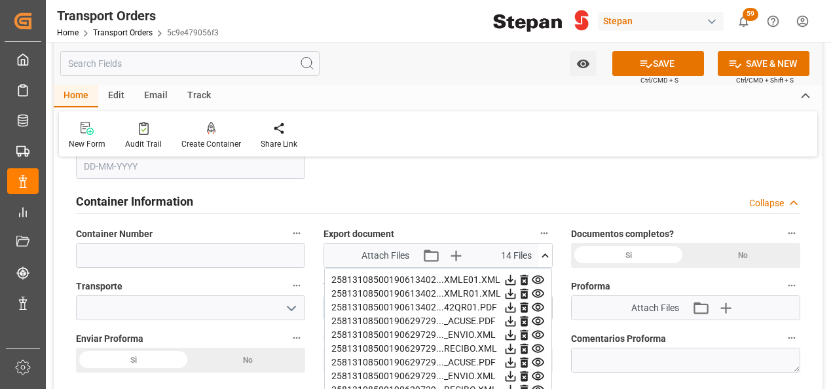
click at [525, 279] on icon at bounding box center [524, 280] width 14 height 14
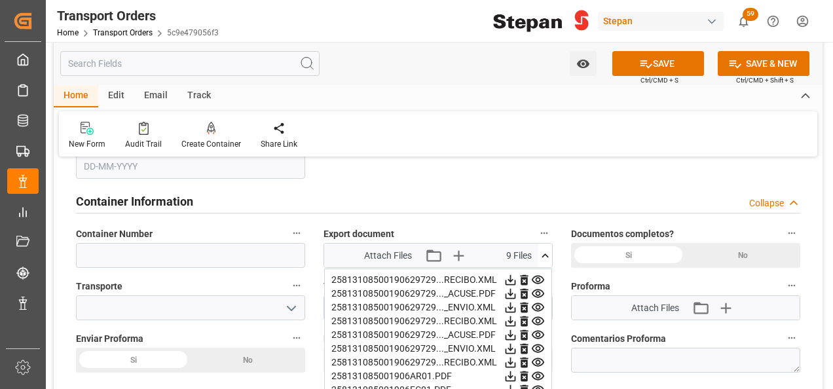
click at [525, 279] on icon at bounding box center [524, 280] width 14 height 14
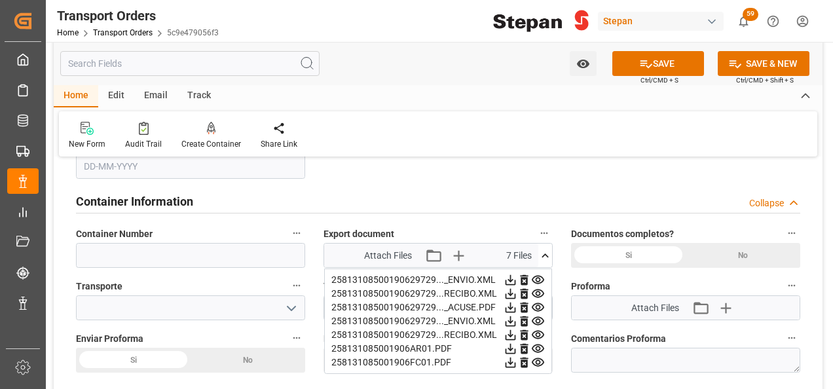
click at [525, 279] on icon at bounding box center [524, 280] width 14 height 14
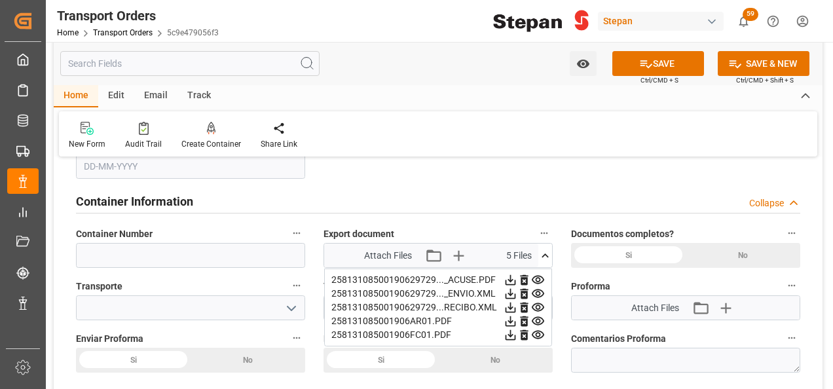
click at [525, 279] on icon at bounding box center [524, 280] width 14 height 14
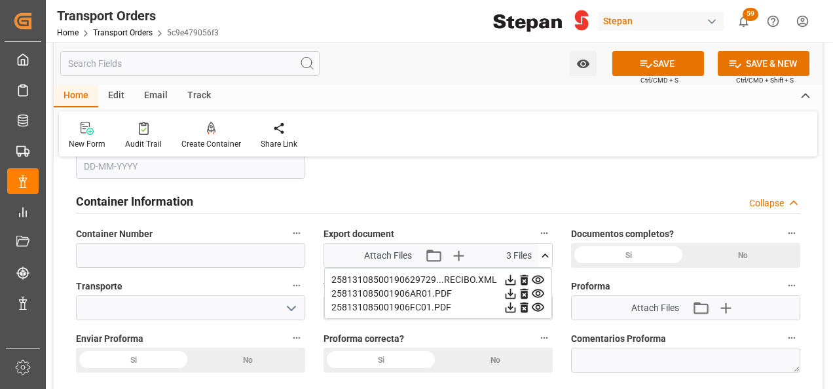
click at [525, 279] on icon at bounding box center [524, 280] width 14 height 14
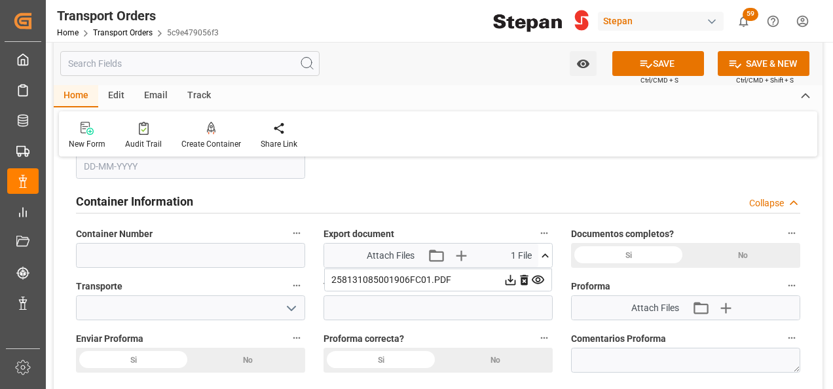
click at [525, 279] on icon at bounding box center [524, 280] width 14 height 14
click at [525, 279] on label "Transport Number" at bounding box center [438, 286] width 229 height 18
click at [536, 279] on button "Transport Number" at bounding box center [544, 285] width 17 height 17
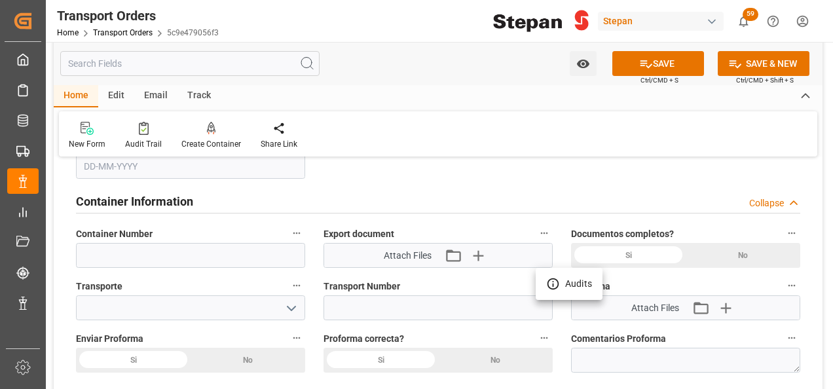
click at [808, 280] on div at bounding box center [416, 194] width 833 height 389
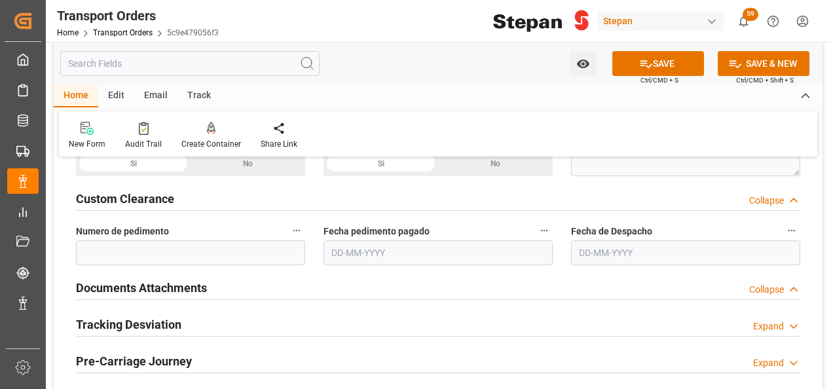
click at [162, 286] on h2 "Documents Attachments" at bounding box center [141, 288] width 131 height 18
click at [762, 288] on div "Expand" at bounding box center [768, 290] width 31 height 14
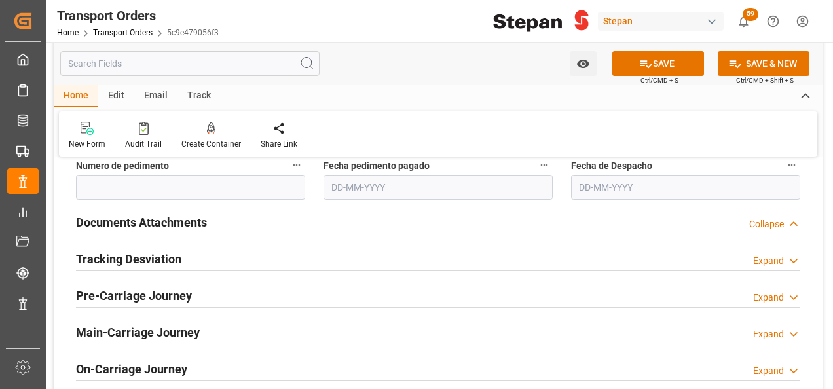
click at [124, 253] on h2 "Tracking Desviation" at bounding box center [128, 259] width 105 height 18
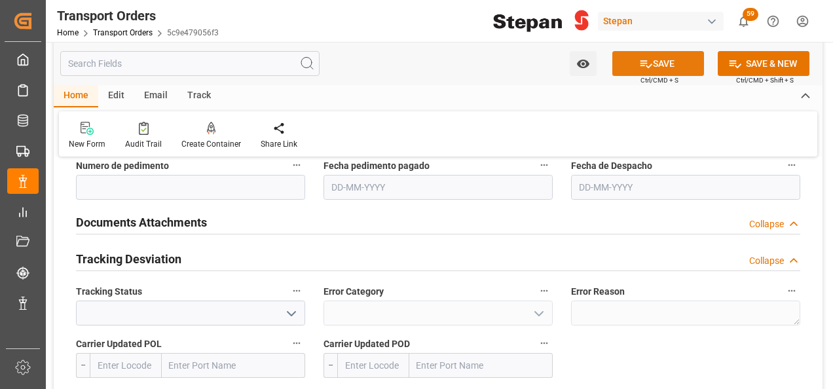
click at [635, 62] on button "SAVE" at bounding box center [658, 63] width 92 height 25
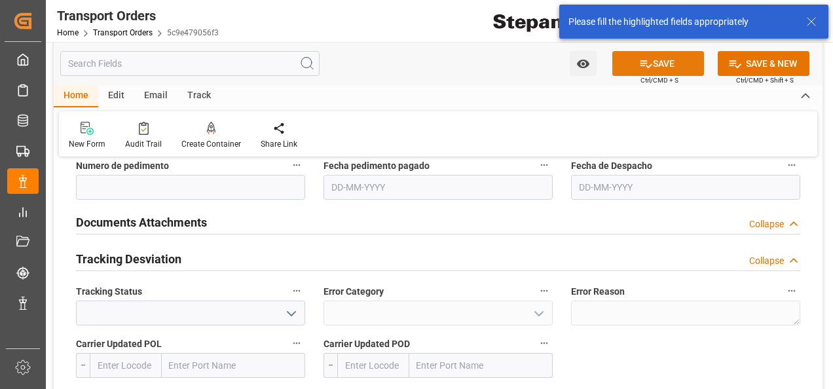
click at [639, 64] on icon at bounding box center [646, 64] width 14 height 14
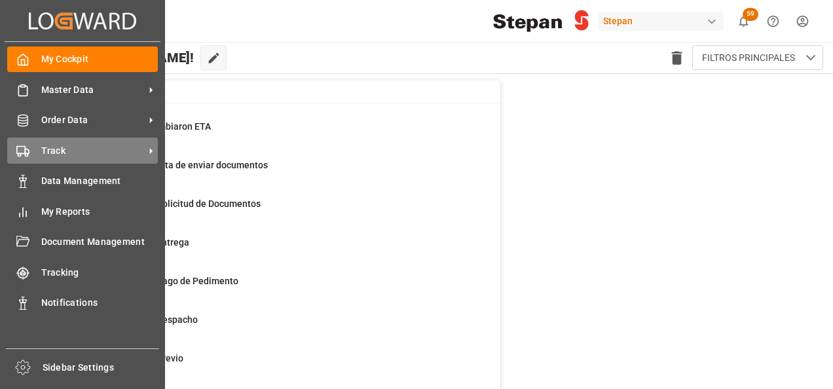
click at [31, 144] on div "Track Track" at bounding box center [82, 151] width 151 height 26
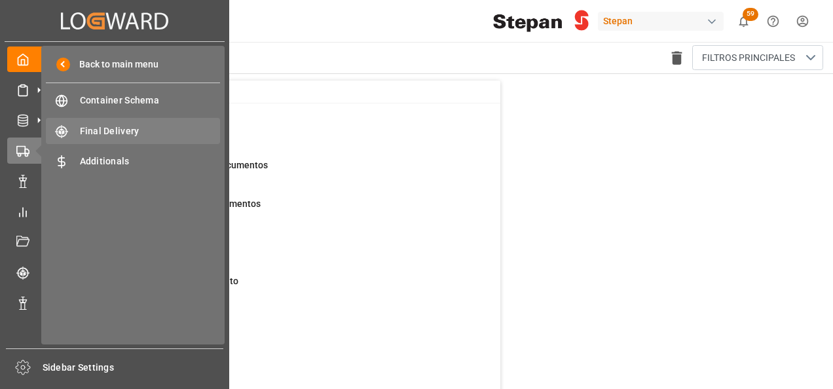
click at [111, 136] on span "Final Delivery" at bounding box center [150, 131] width 141 height 14
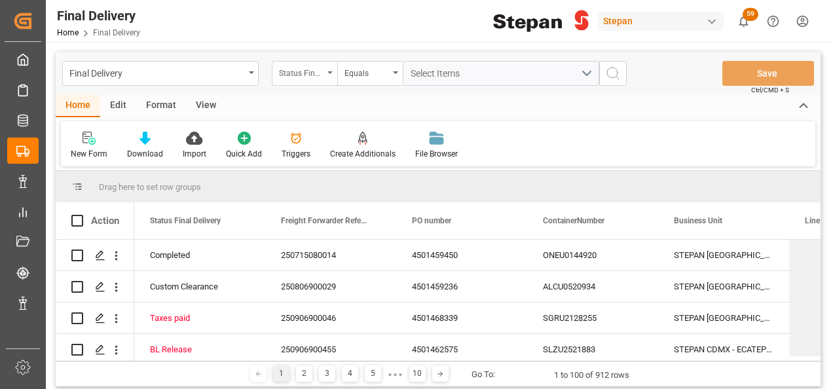
click at [324, 71] on div "Status Final Delivery" at bounding box center [305, 73] width 66 height 25
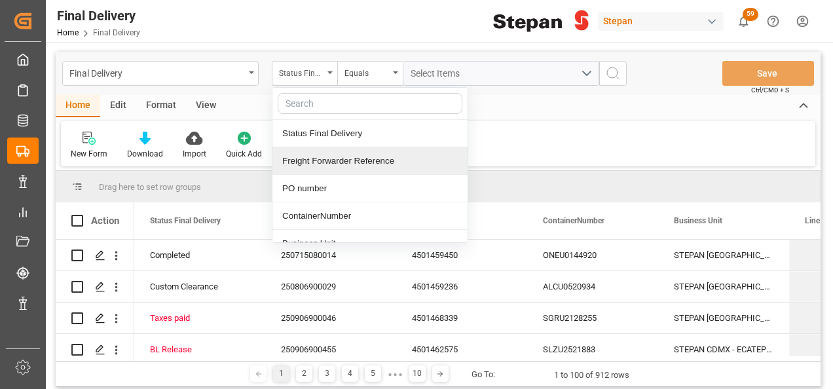
click at [307, 160] on div "Freight Forwarder Reference" at bounding box center [369, 161] width 195 height 28
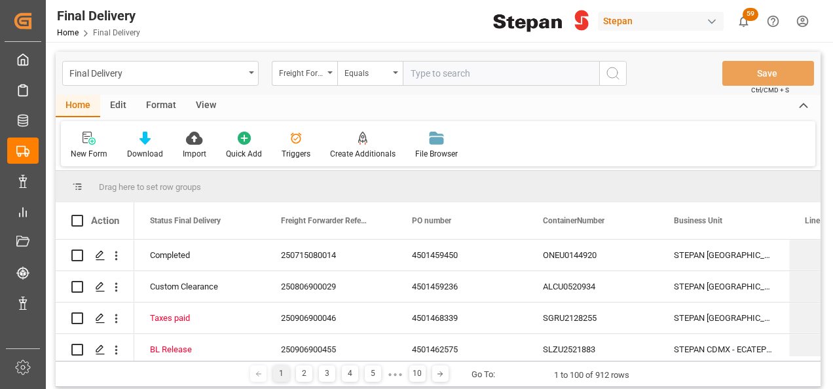
click at [417, 70] on input "text" at bounding box center [501, 73] width 197 height 25
type input "250915080044"
click at [613, 69] on icon "search button" at bounding box center [613, 74] width 16 height 16
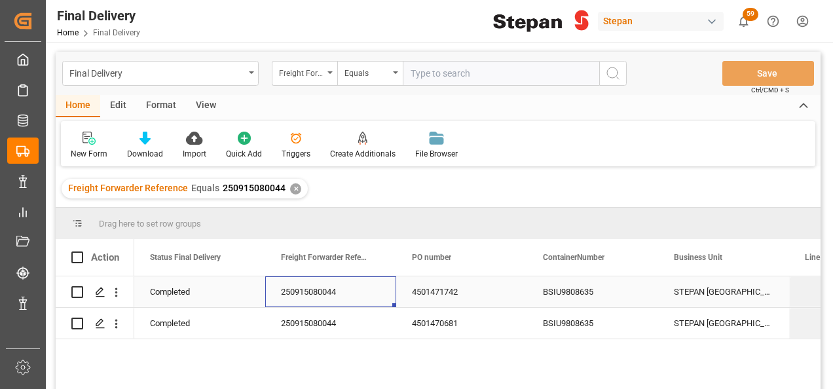
click at [365, 293] on div "250915080044" at bounding box center [330, 291] width 131 height 31
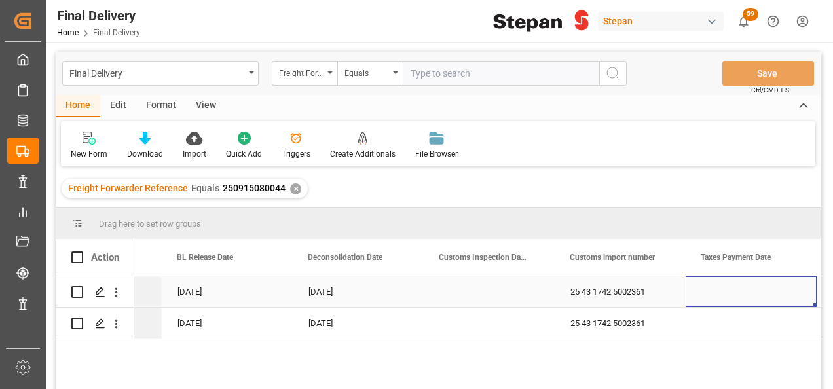
click at [481, 295] on div "Press SPACE to select this row." at bounding box center [489, 291] width 131 height 31
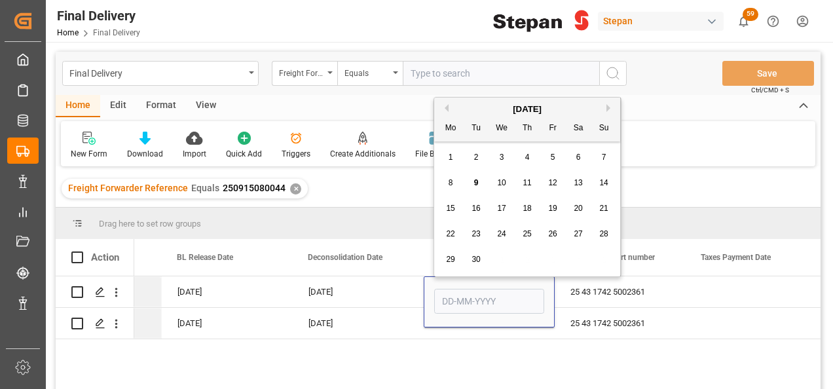
click at [472, 181] on div "9" at bounding box center [476, 184] width 16 height 16
type input "[DATE]"
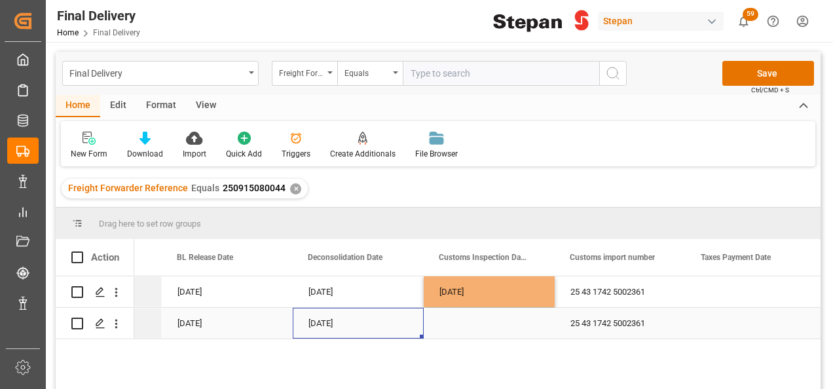
drag, startPoint x: 409, startPoint y: 330, endPoint x: 417, endPoint y: 331, distance: 8.0
click at [408, 331] on div "[DATE]" at bounding box center [358, 323] width 131 height 31
click at [474, 326] on div "Press SPACE to select this row." at bounding box center [489, 323] width 131 height 31
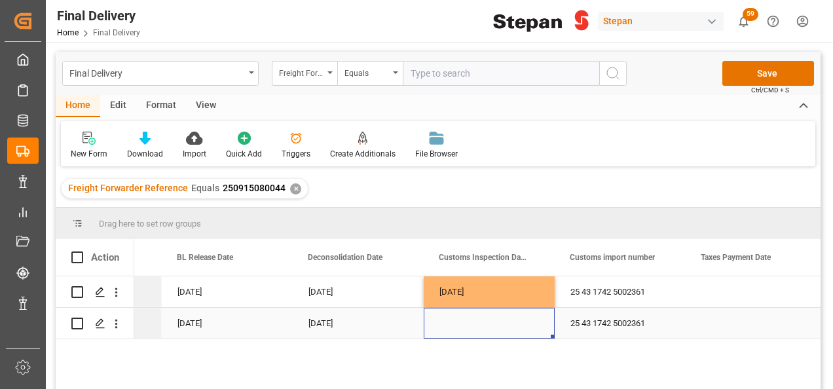
click at [474, 326] on div "Press SPACE to select this row." at bounding box center [489, 323] width 131 height 31
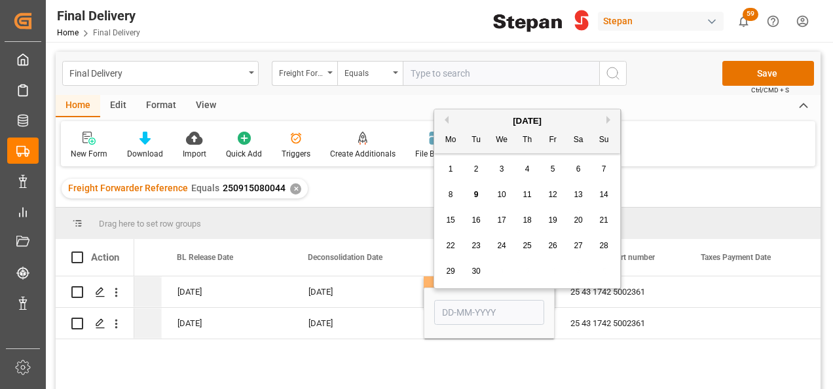
click at [474, 191] on span "9" at bounding box center [476, 194] width 5 height 9
type input "[DATE]"
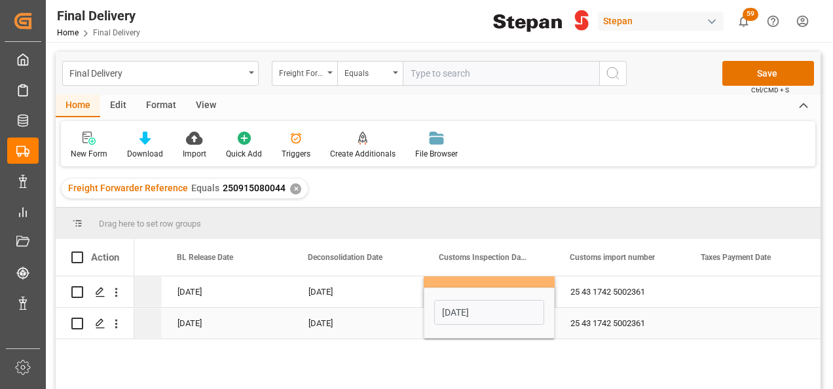
click at [400, 318] on div "[DATE]" at bounding box center [358, 323] width 131 height 31
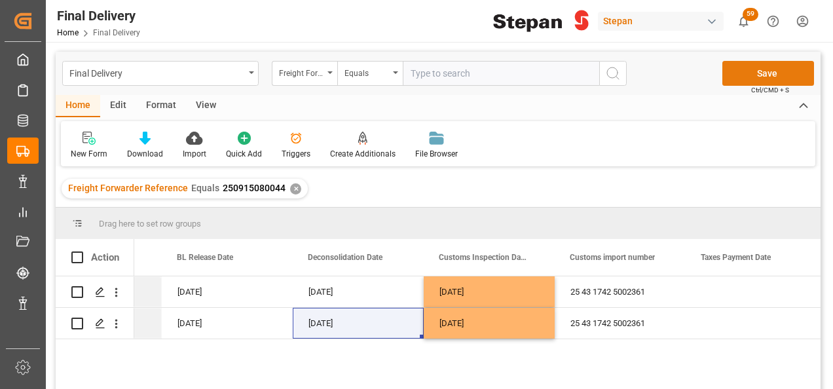
click at [765, 68] on button "Save" at bounding box center [769, 73] width 92 height 25
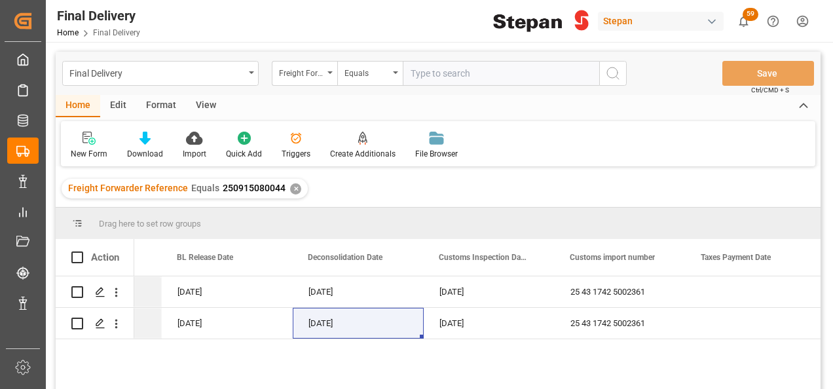
click at [292, 358] on div "STEPAN MEXICO - MATAMOROS 08-09-2025 05-09-2025 09-09-2025 25 43 1742 5002361 S…" at bounding box center [477, 336] width 686 height 121
